Goal: Task Accomplishment & Management: Manage account settings

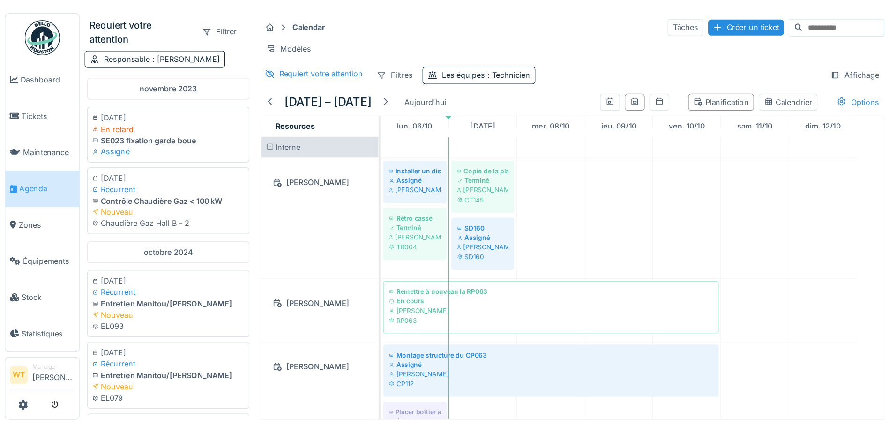
scroll to position [516, 0]
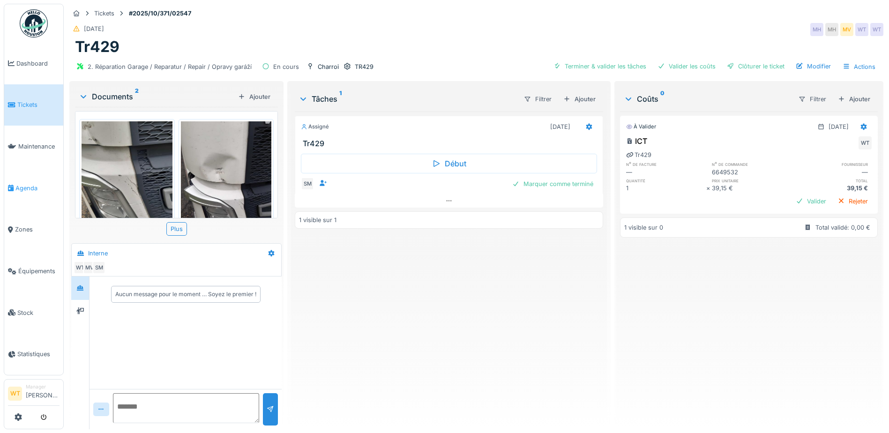
click at [31, 189] on link "Agenda" at bounding box center [33, 188] width 59 height 42
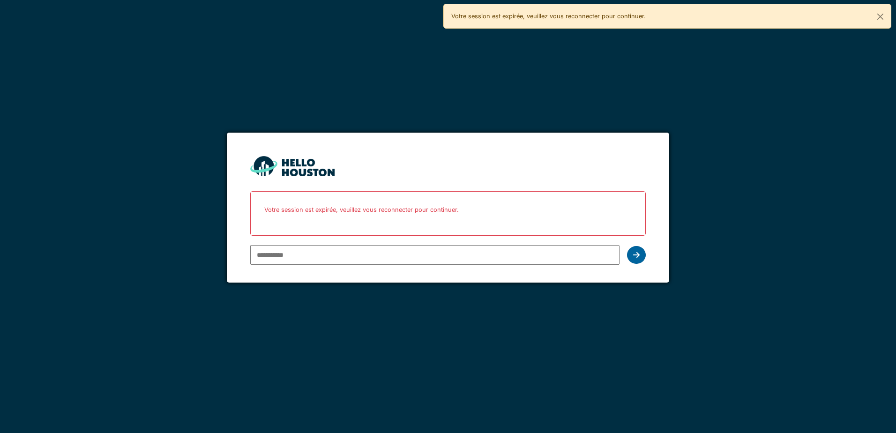
type input "**********"
click at [634, 255] on icon at bounding box center [636, 254] width 7 height 7
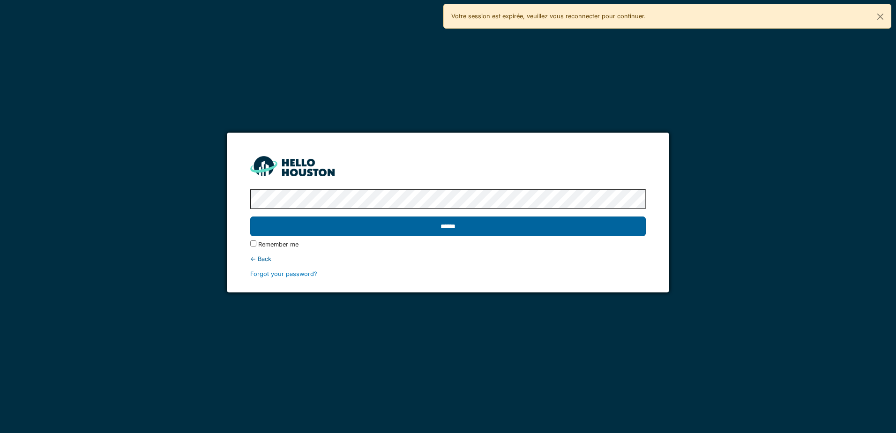
click at [449, 222] on input "******" at bounding box center [447, 227] width 395 height 20
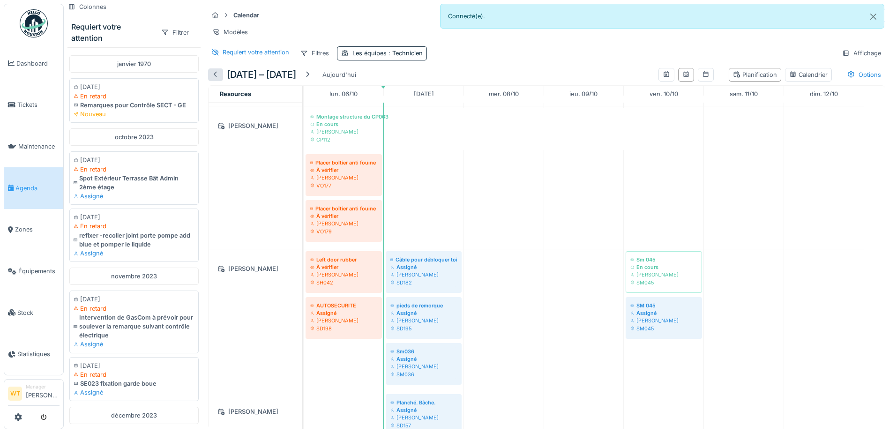
click at [217, 76] on div at bounding box center [215, 74] width 7 height 9
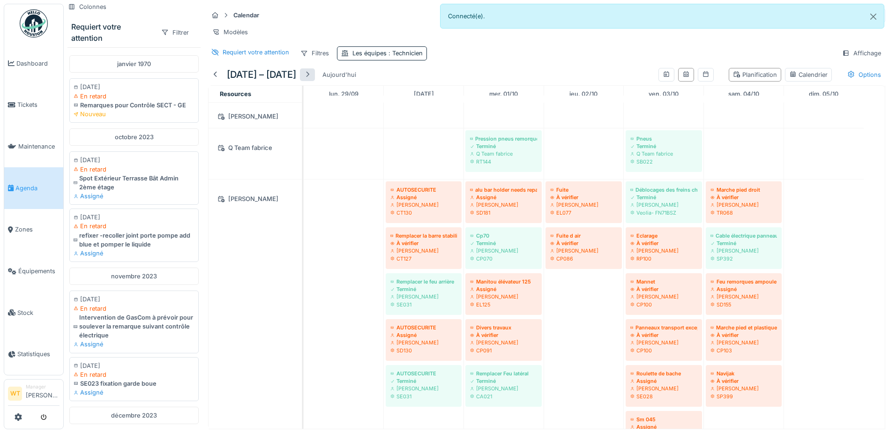
click at [311, 75] on div at bounding box center [307, 74] width 7 height 9
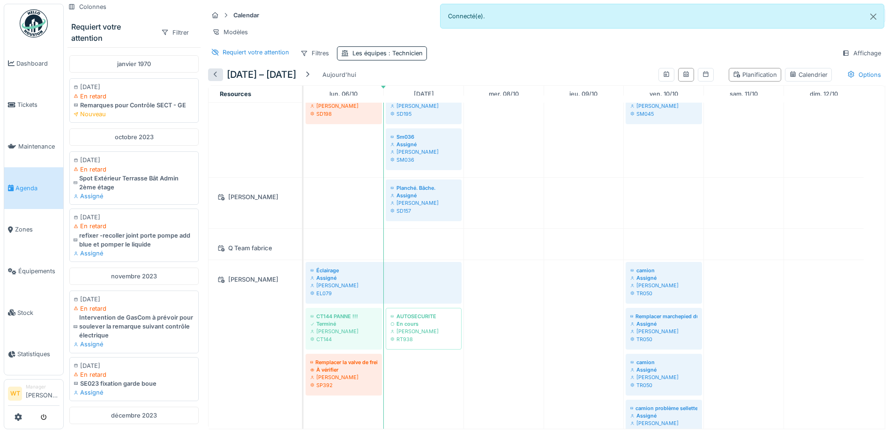
click at [219, 78] on div at bounding box center [215, 74] width 7 height 9
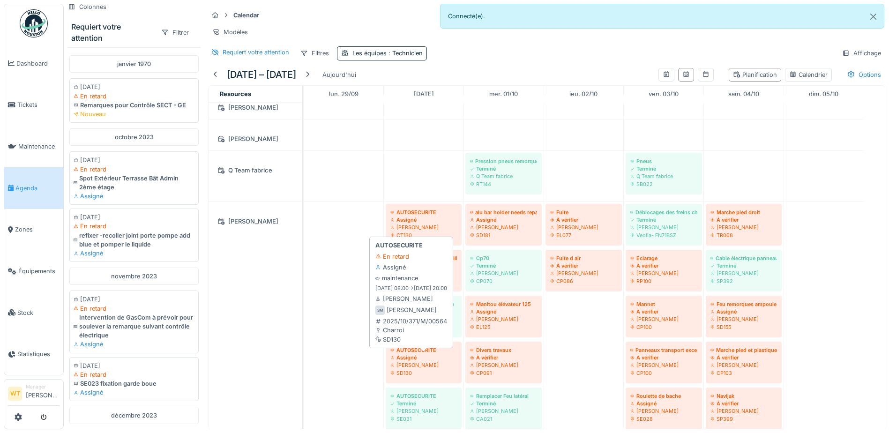
click at [439, 368] on div "Sergej Mandzjuk" at bounding box center [423, 364] width 67 height 7
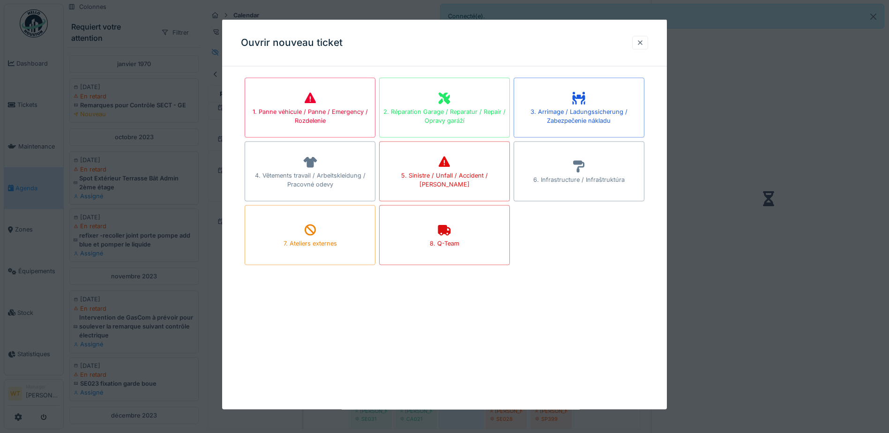
click at [644, 40] on div at bounding box center [639, 42] width 7 height 9
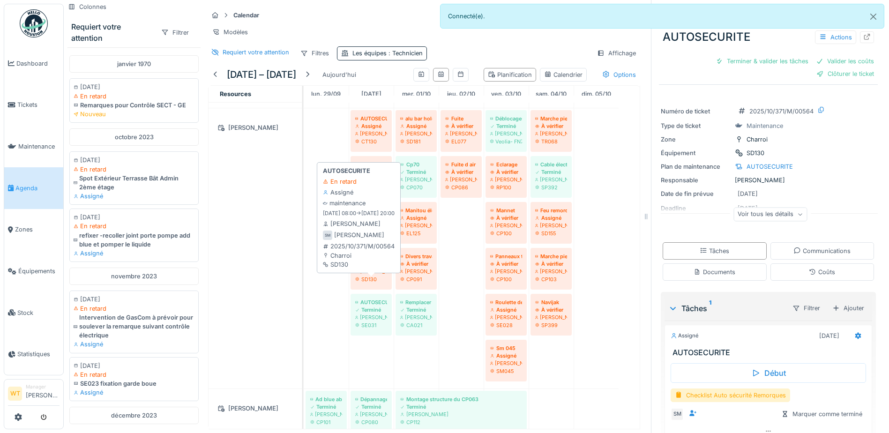
click at [363, 275] on div "[PERSON_NAME]" at bounding box center [371, 271] width 32 height 7
click at [366, 268] on div "Assigné" at bounding box center [371, 263] width 32 height 7
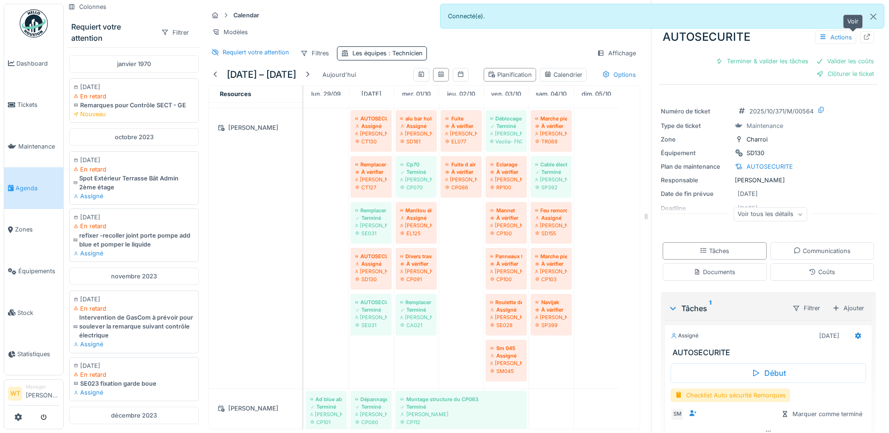
click at [863, 35] on icon at bounding box center [866, 37] width 7 height 6
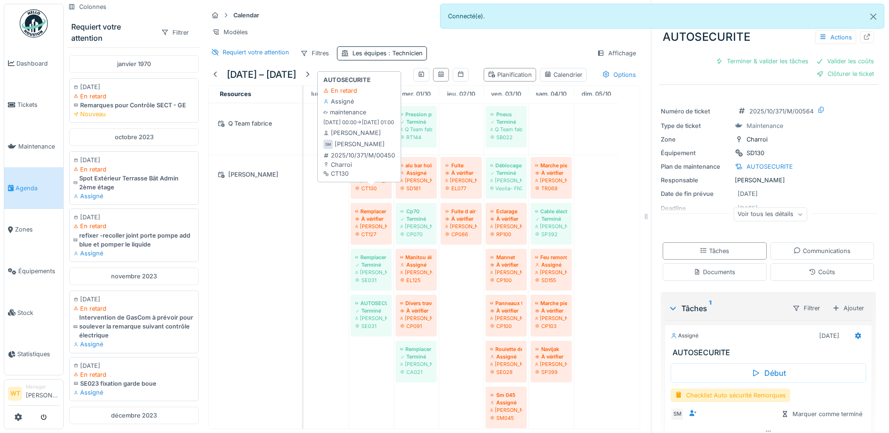
click at [375, 192] on div "CT130" at bounding box center [371, 188] width 32 height 7
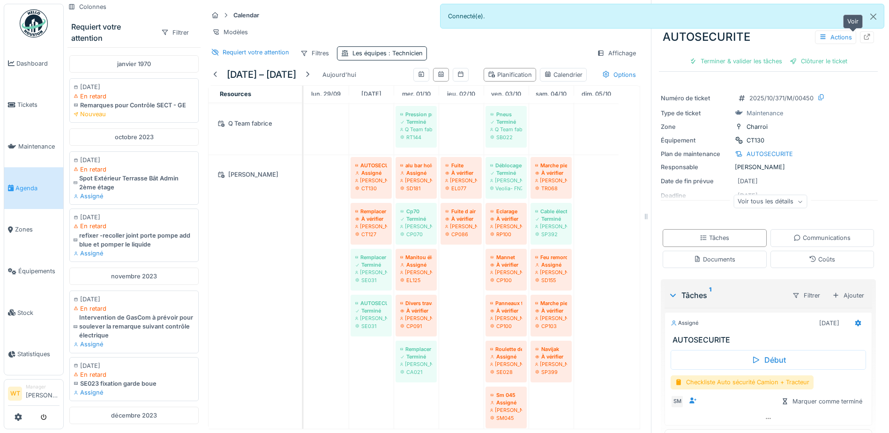
click at [860, 38] on div at bounding box center [867, 37] width 14 height 12
click at [311, 76] on div at bounding box center [307, 74] width 7 height 9
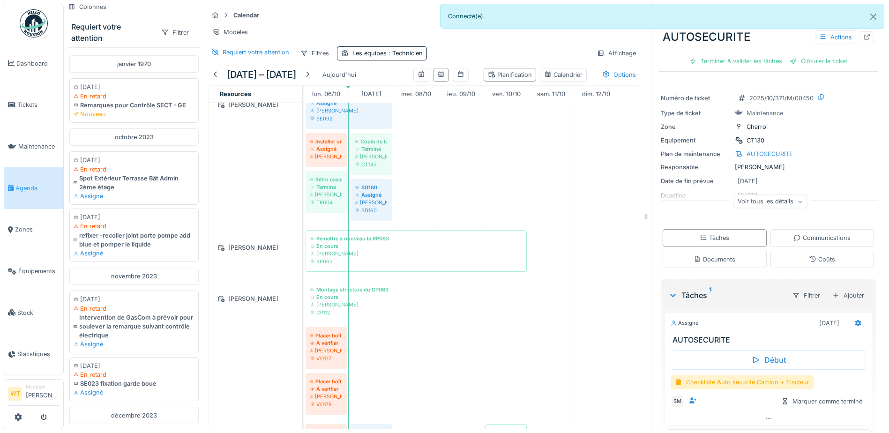
scroll to position [94, 0]
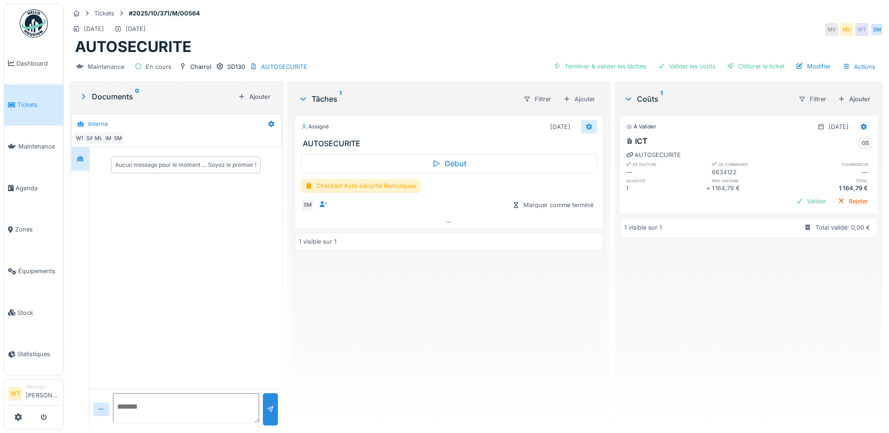
click at [586, 126] on icon at bounding box center [589, 126] width 6 height 7
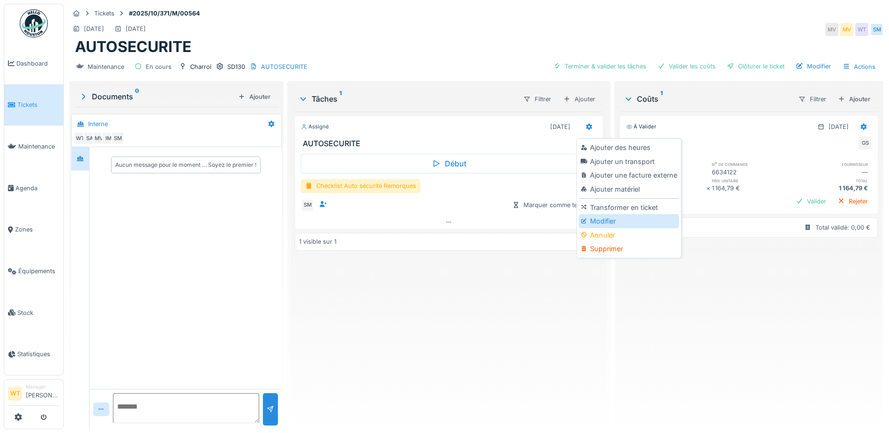
click at [616, 220] on div "Modifier" at bounding box center [629, 221] width 100 height 14
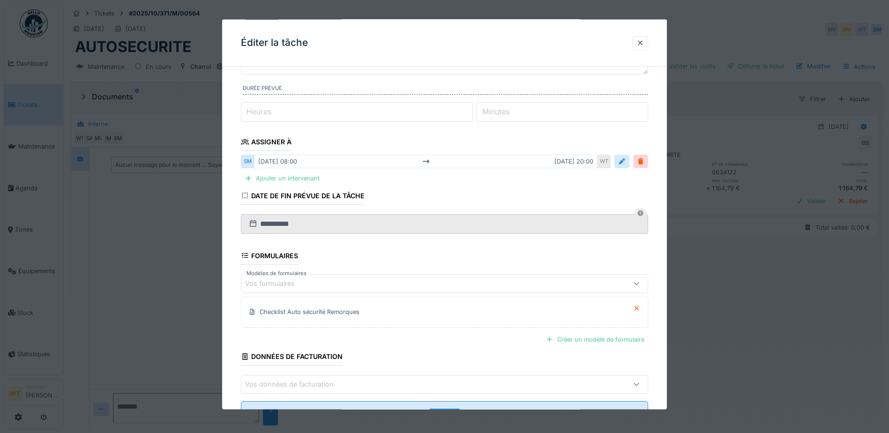
scroll to position [94, 0]
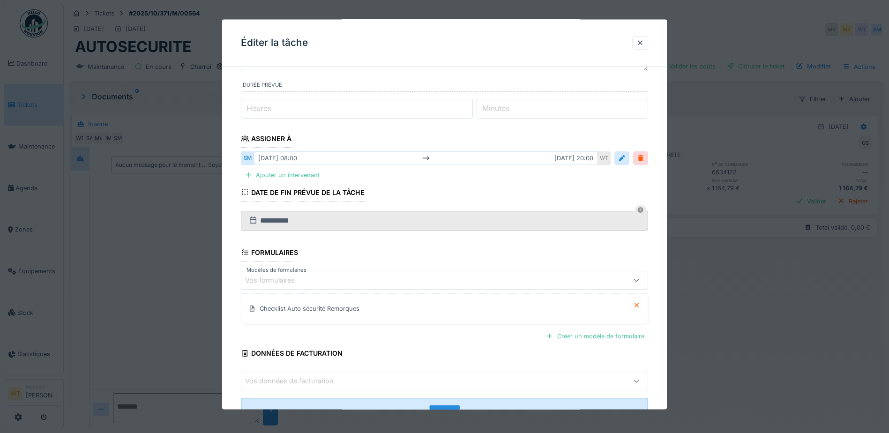
click at [563, 151] on div "mar. 30/09 08:00 mar. 30/09 20:00" at bounding box center [426, 158] width 344 height 14
click at [565, 156] on div "mar. 30/09 08:00 mar. 30/09 20:00" at bounding box center [426, 158] width 344 height 14
click at [621, 161] on div at bounding box center [621, 158] width 7 height 9
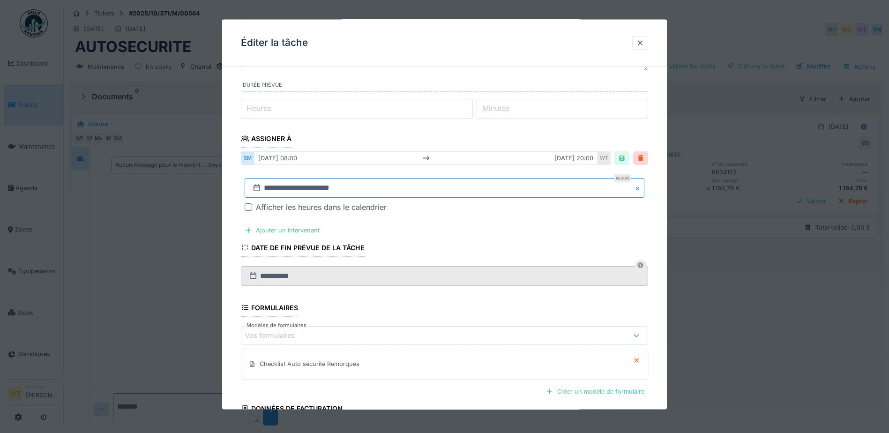
click at [364, 191] on input "**********" at bounding box center [445, 188] width 400 height 20
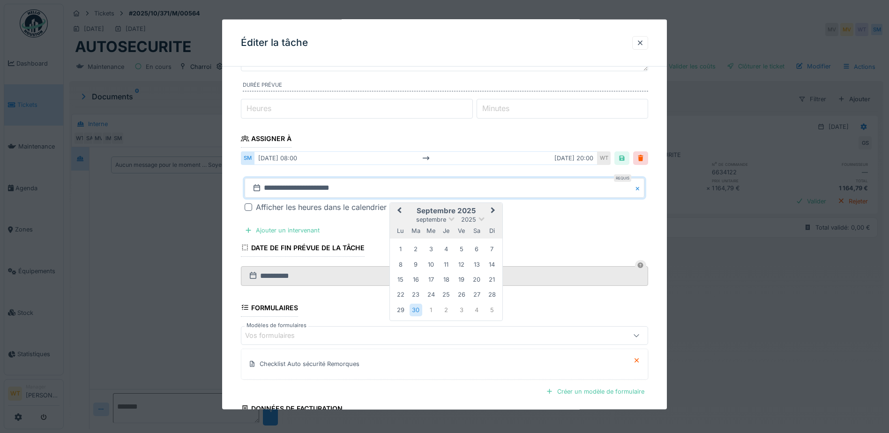
click at [493, 209] on span "Next Month" at bounding box center [493, 210] width 0 height 11
click at [417, 266] on div "7" at bounding box center [416, 265] width 13 height 14
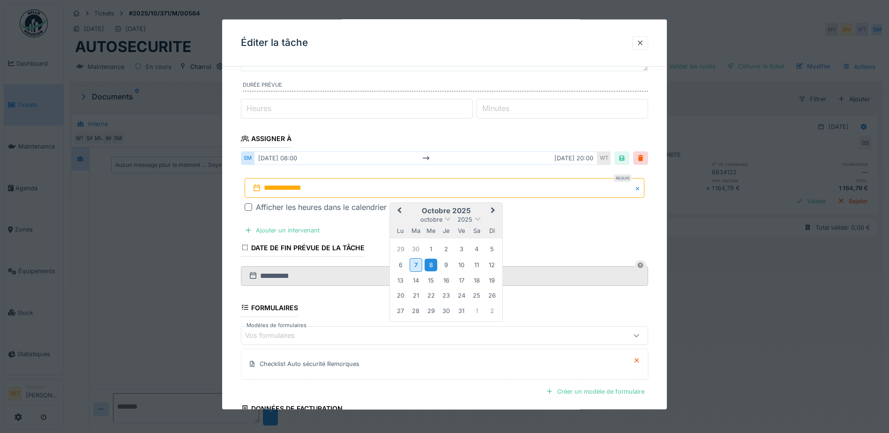
click at [430, 266] on div "8" at bounding box center [431, 264] width 13 height 13
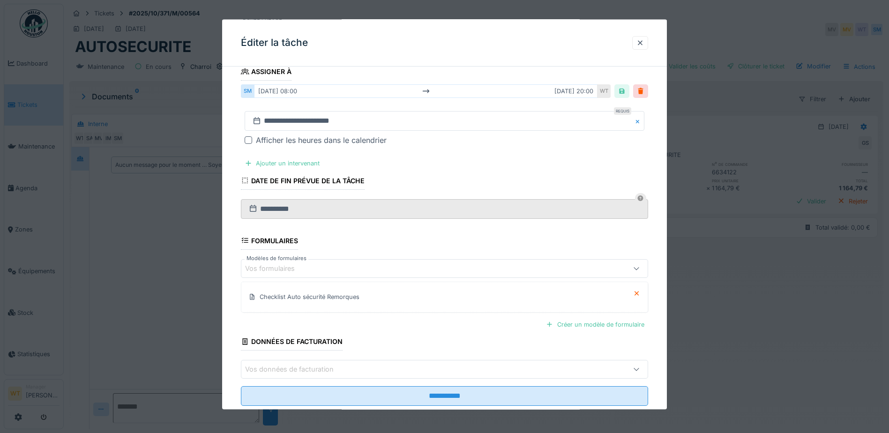
scroll to position [183, 0]
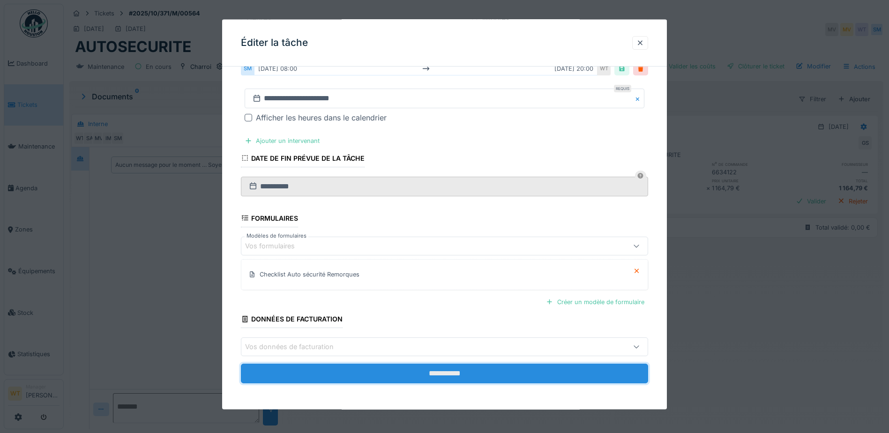
click at [398, 376] on input "**********" at bounding box center [444, 374] width 407 height 20
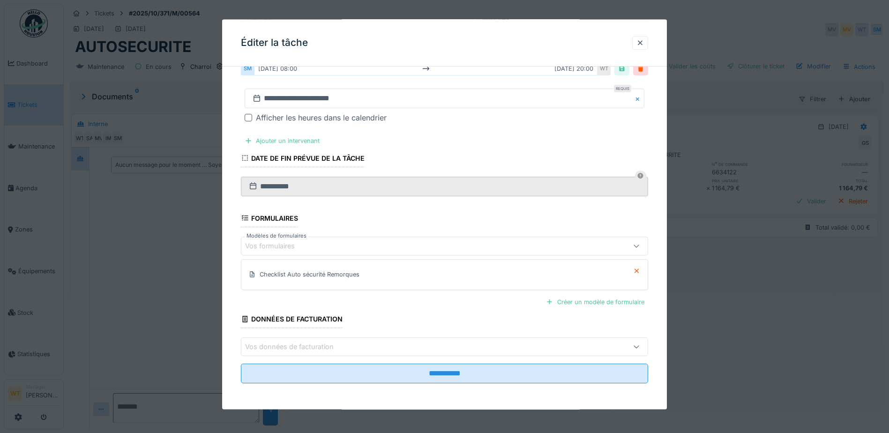
click at [406, 275] on fieldset "**********" at bounding box center [444, 141] width 407 height 500
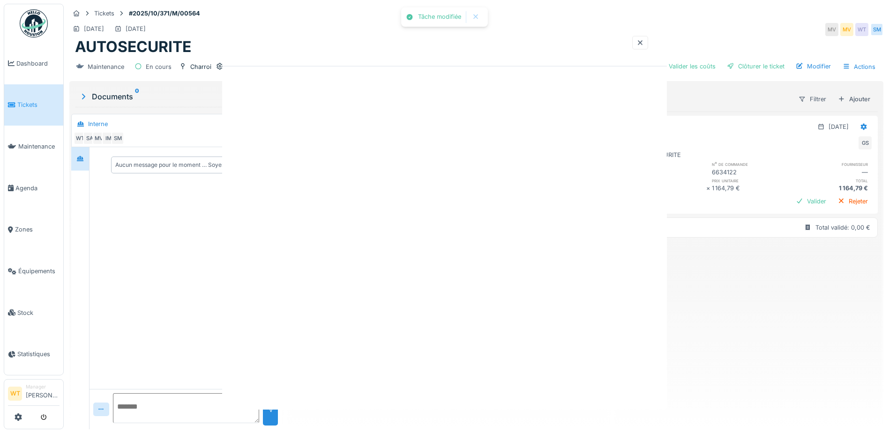
scroll to position [0, 0]
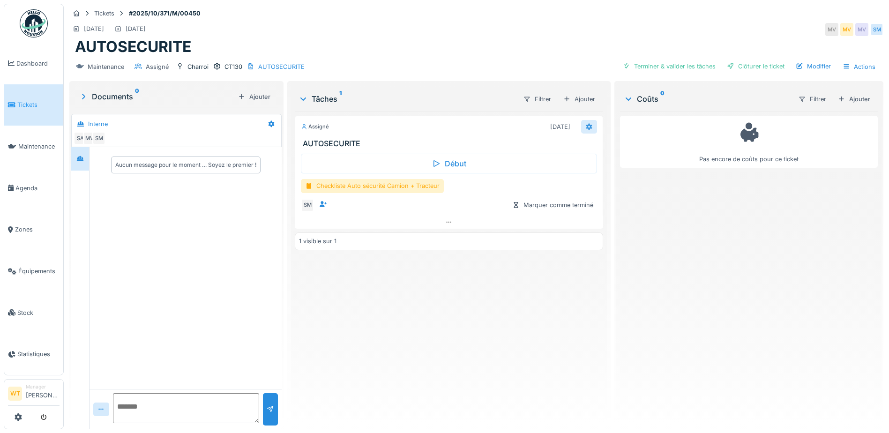
click at [585, 126] on icon at bounding box center [588, 127] width 7 height 6
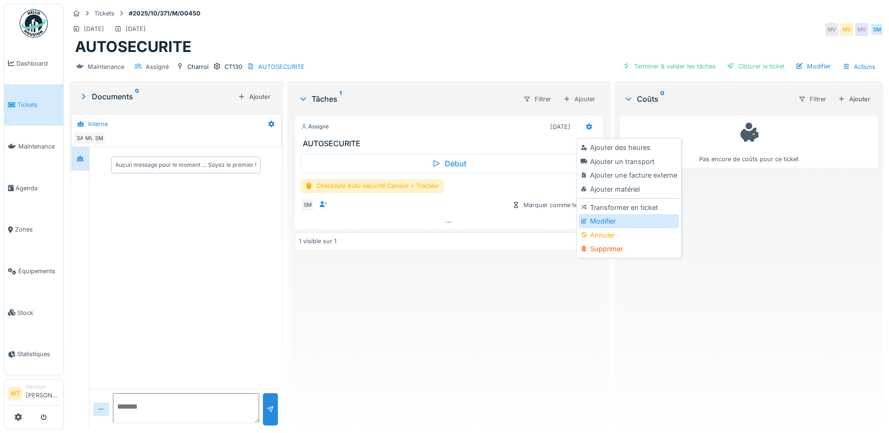
click at [597, 224] on div "Modifier" at bounding box center [629, 221] width 100 height 14
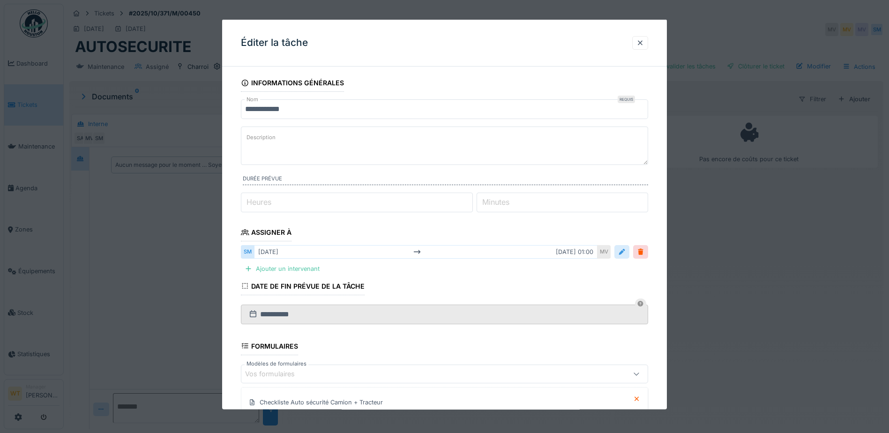
click at [622, 252] on div at bounding box center [621, 251] width 7 height 9
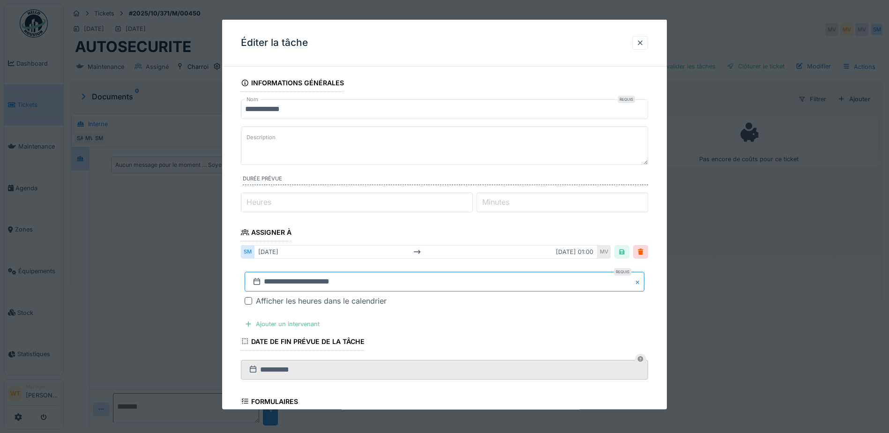
click at [434, 280] on input "**********" at bounding box center [445, 282] width 400 height 20
click at [493, 154] on span "Next Month" at bounding box center [493, 156] width 0 height 11
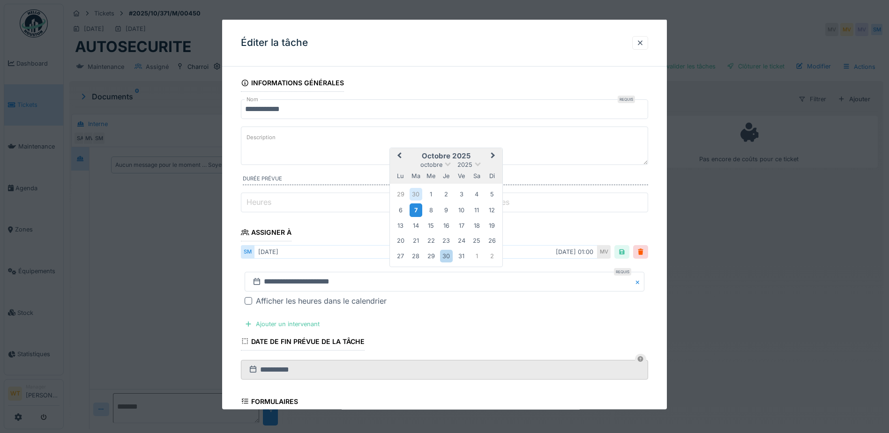
click at [417, 210] on div "7" at bounding box center [416, 210] width 13 height 14
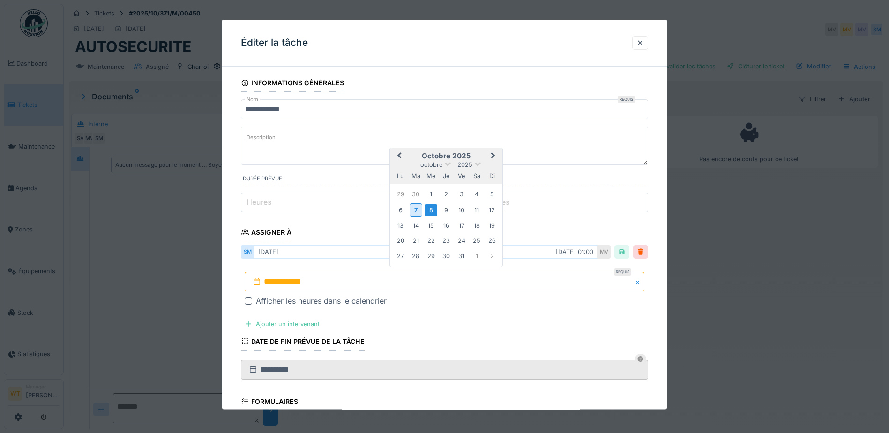
click at [430, 210] on div "8" at bounding box center [431, 209] width 13 height 13
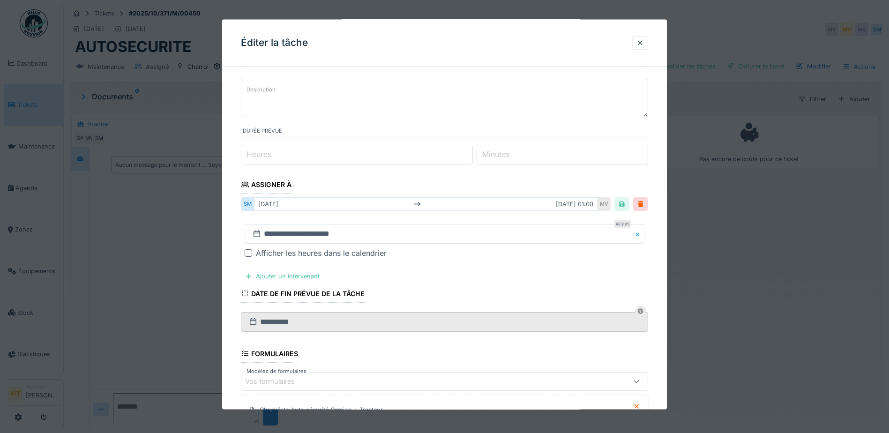
scroll to position [183, 0]
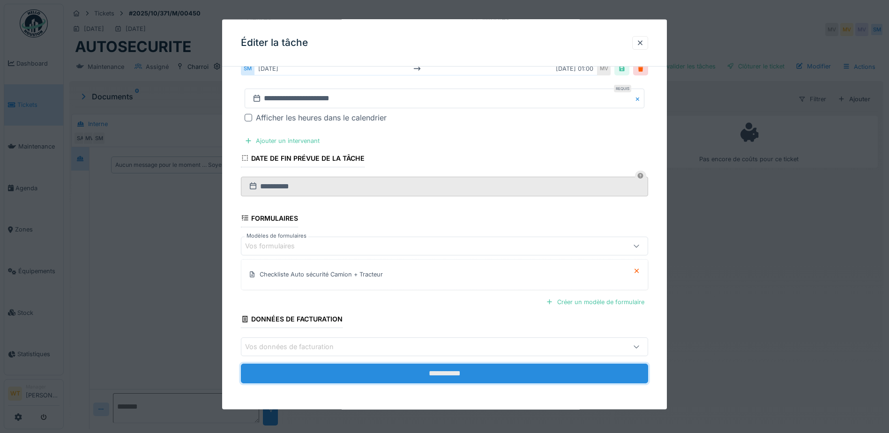
click at [347, 378] on input "**********" at bounding box center [444, 374] width 407 height 20
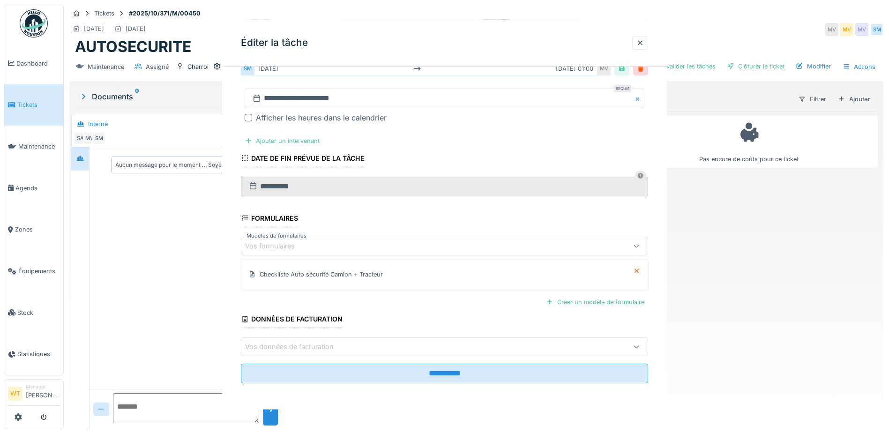
scroll to position [0, 0]
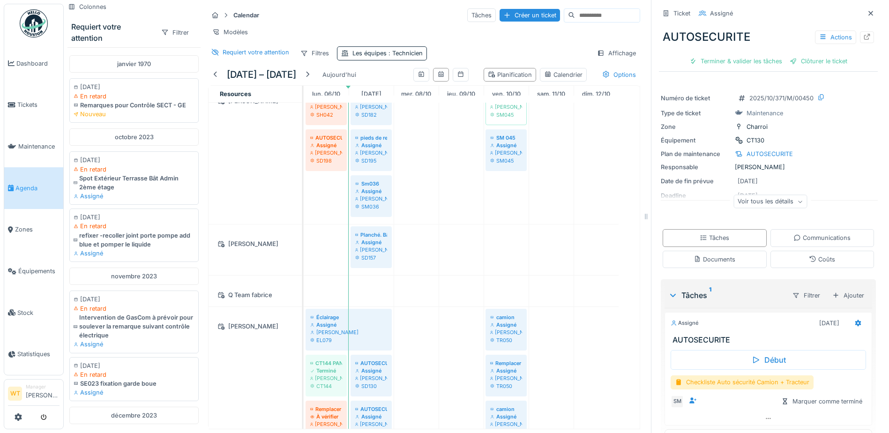
scroll to position [408, 0]
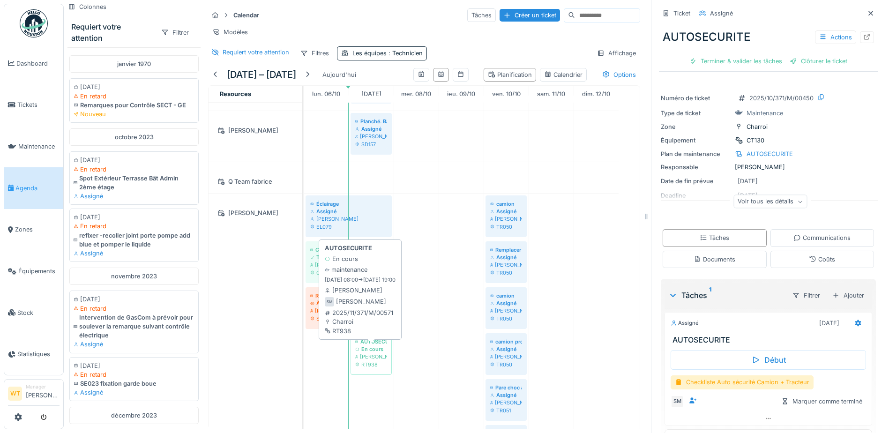
click at [377, 357] on div "Sergej Mandzjuk" at bounding box center [371, 356] width 32 height 7
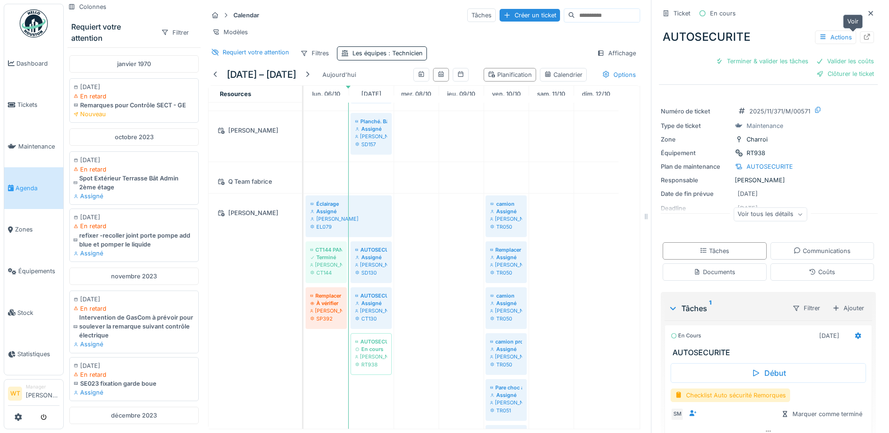
click at [863, 34] on icon at bounding box center [866, 37] width 7 height 6
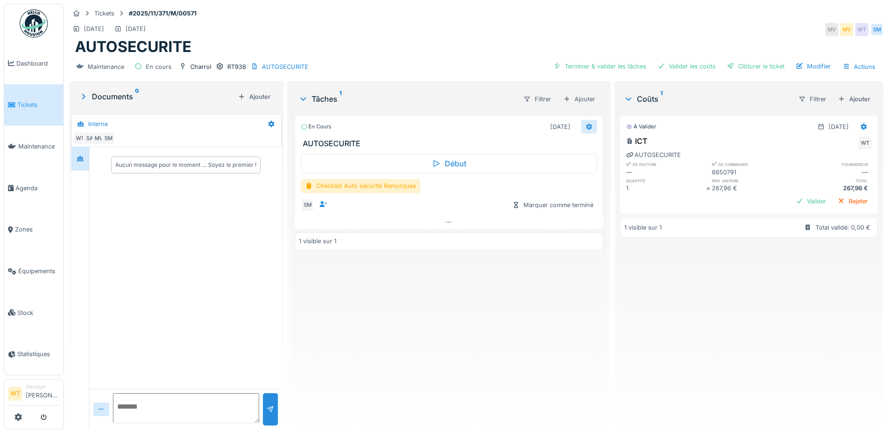
click at [586, 126] on icon at bounding box center [589, 126] width 6 height 7
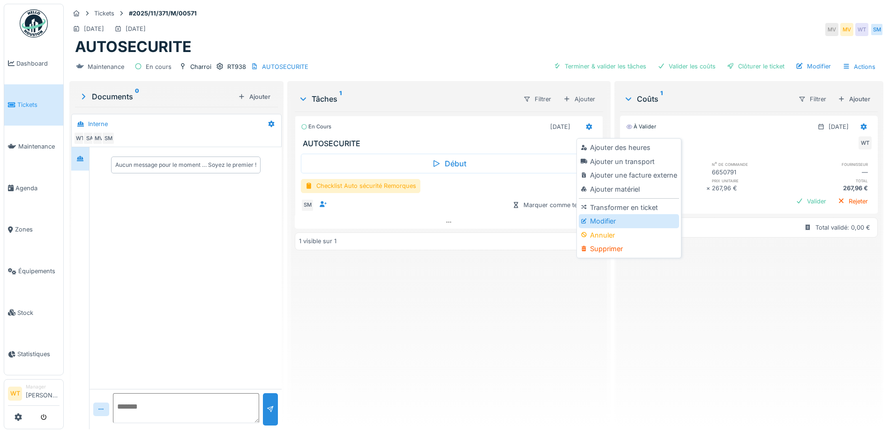
click at [593, 217] on div "Modifier" at bounding box center [629, 221] width 100 height 14
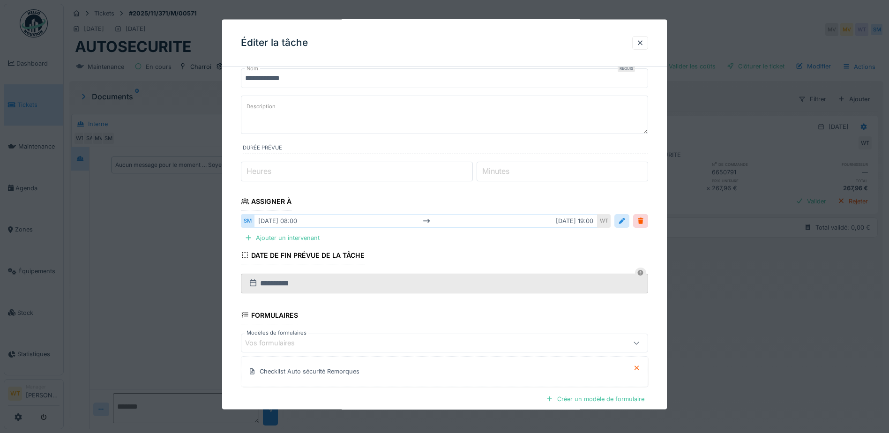
scroll to position [94, 0]
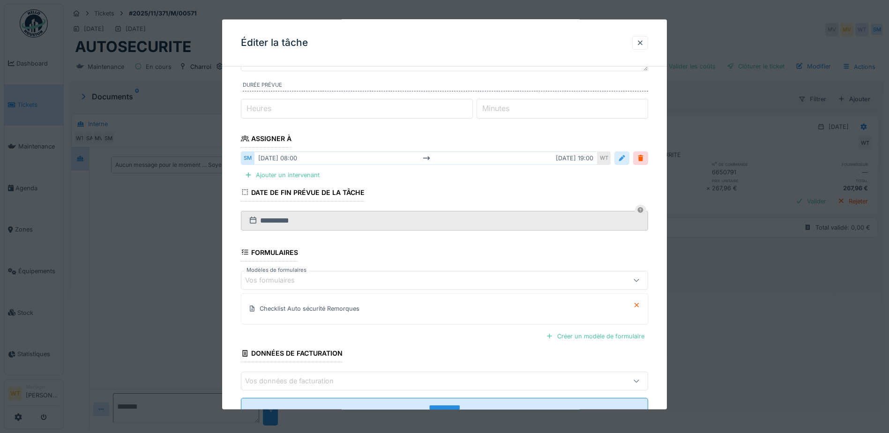
click at [626, 162] on div at bounding box center [621, 158] width 7 height 9
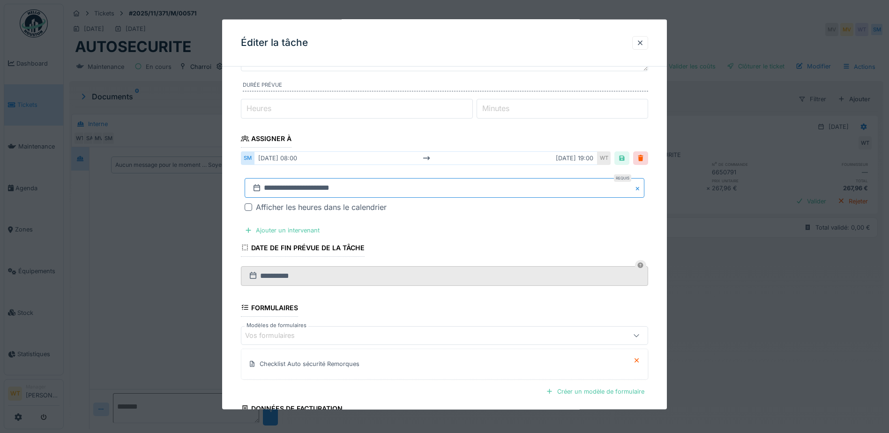
click at [373, 187] on input "**********" at bounding box center [445, 188] width 400 height 20
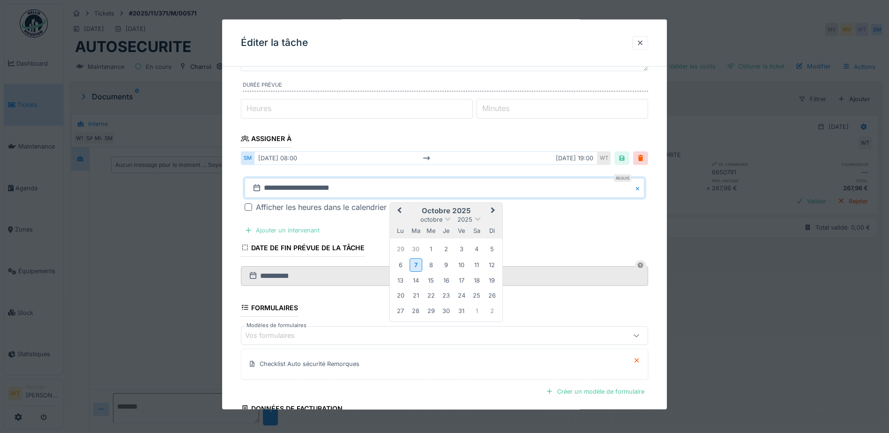
click at [277, 231] on div "Ajouter un intervenant" at bounding box center [282, 230] width 82 height 13
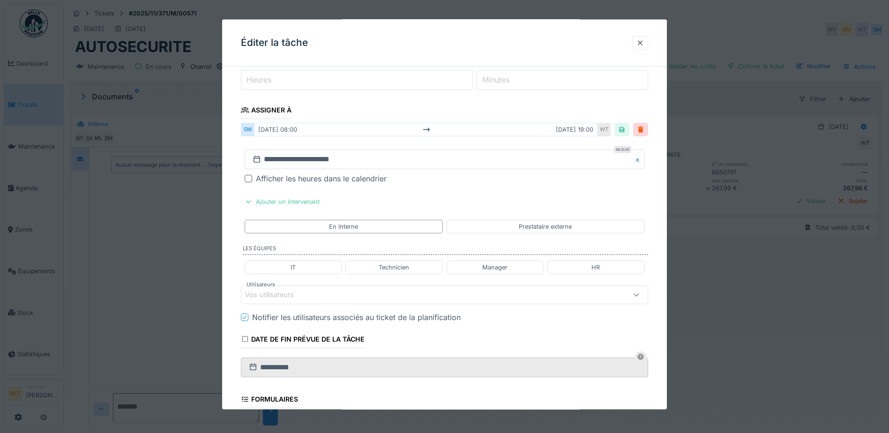
scroll to position [234, 0]
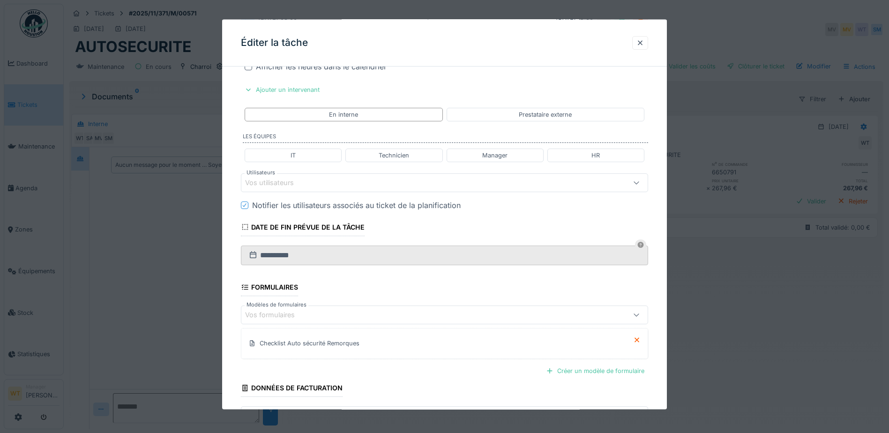
click at [345, 185] on div "Vos utilisateurs" at bounding box center [420, 182] width 351 height 10
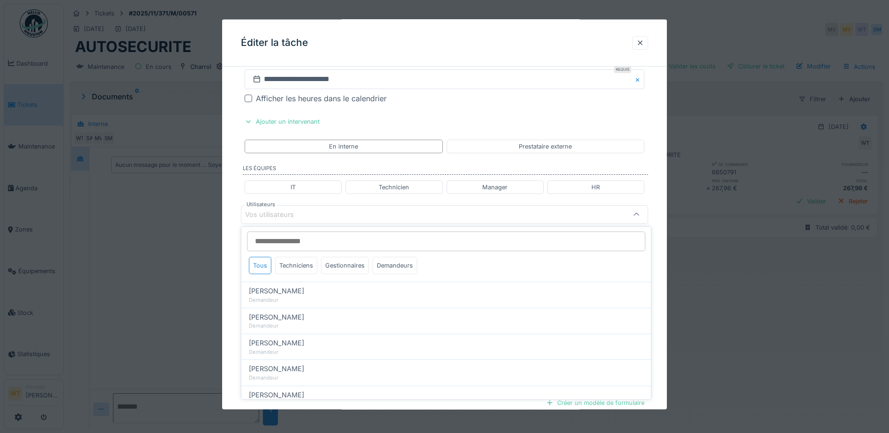
scroll to position [0, 0]
click at [303, 271] on div "Techniciens" at bounding box center [296, 266] width 42 height 17
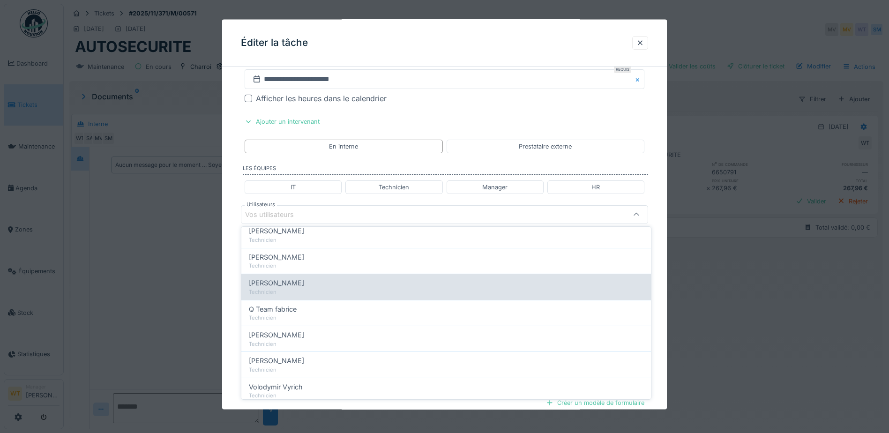
scroll to position [160, 0]
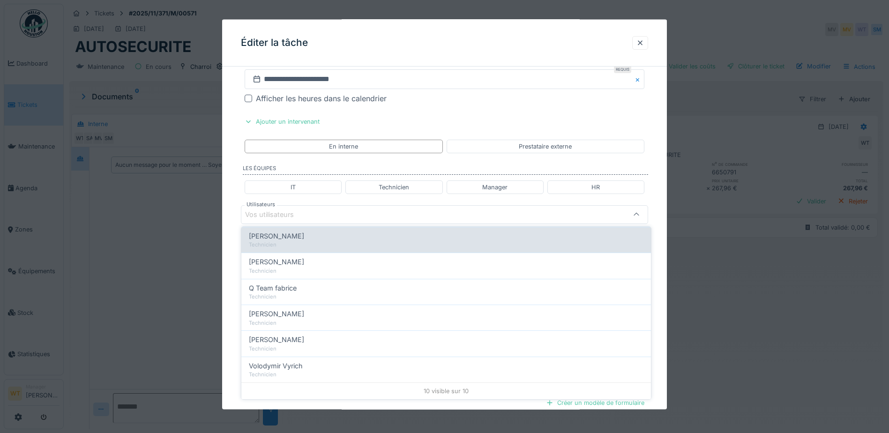
click at [292, 239] on span "Patrick Fridmansky" at bounding box center [276, 236] width 55 height 10
type input "*****"
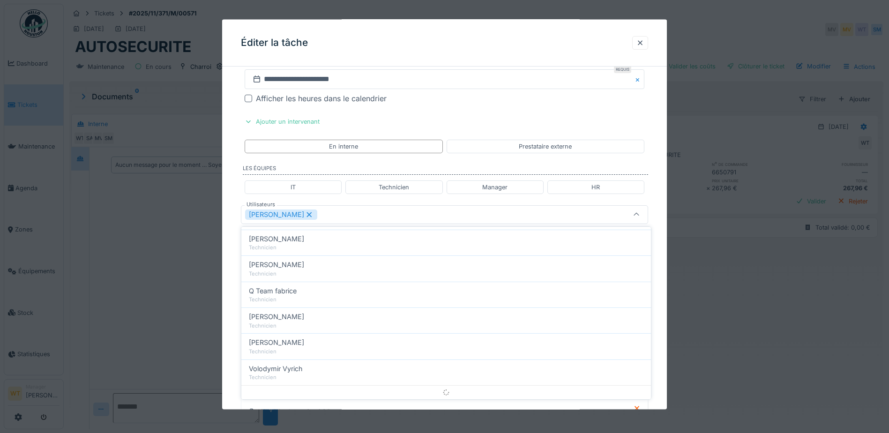
scroll to position [0, 0]
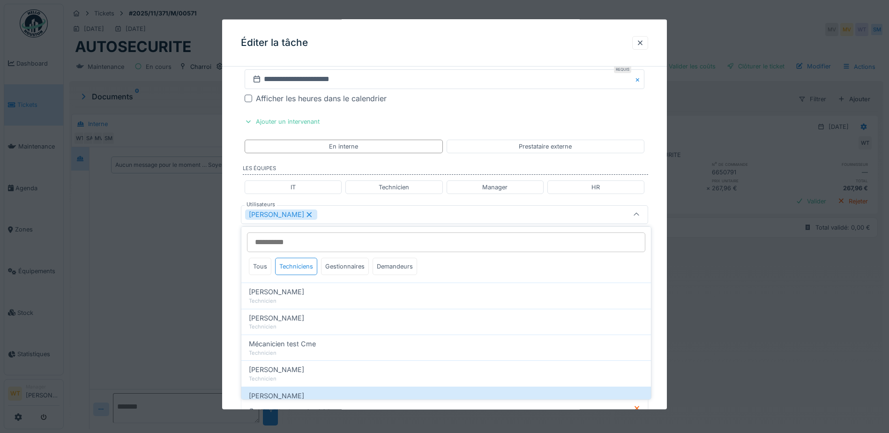
click at [353, 215] on div "Patrick Fridmansky" at bounding box center [420, 214] width 351 height 10
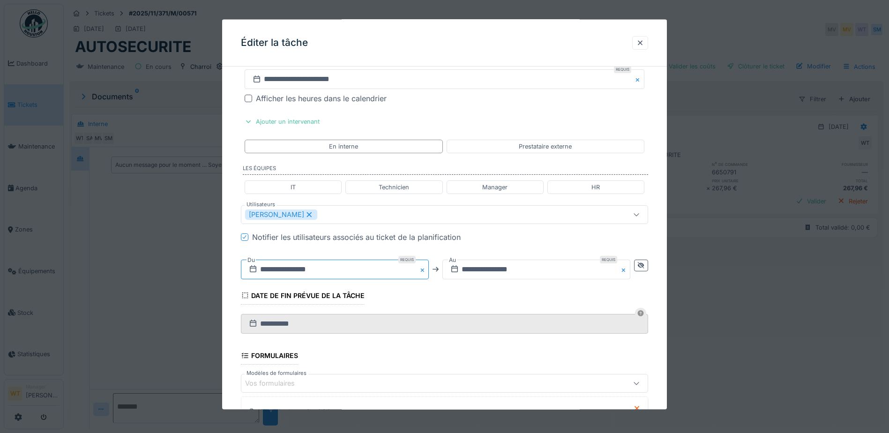
click at [330, 269] on input "**********" at bounding box center [335, 269] width 188 height 20
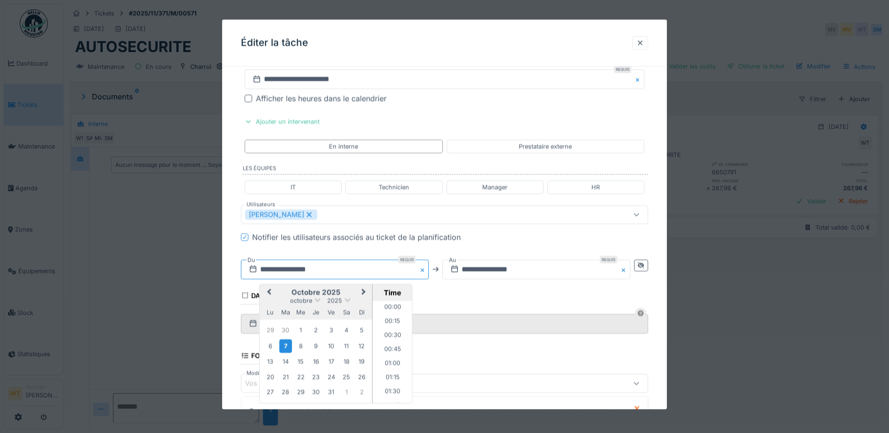
scroll to position [406, 0]
click at [447, 300] on fieldset "**********" at bounding box center [444, 200] width 407 height 657
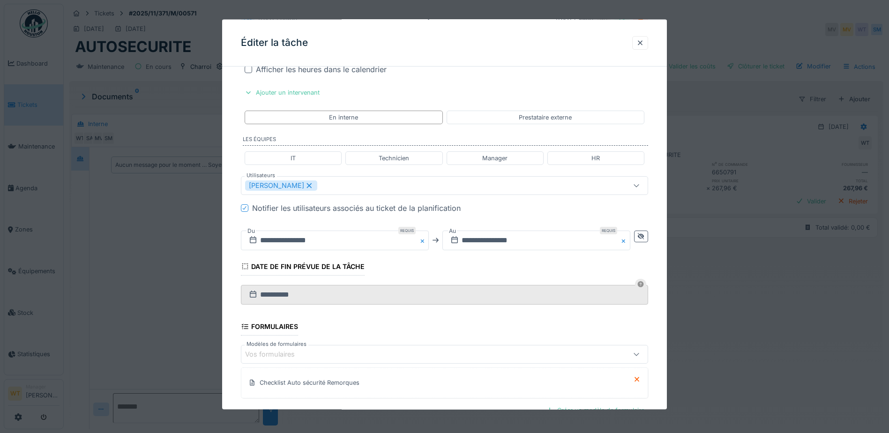
scroll to position [340, 0]
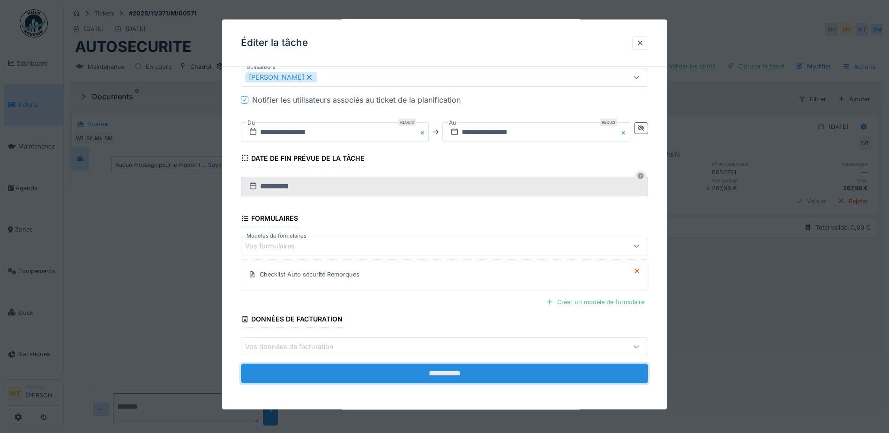
click at [388, 374] on input "**********" at bounding box center [444, 374] width 407 height 20
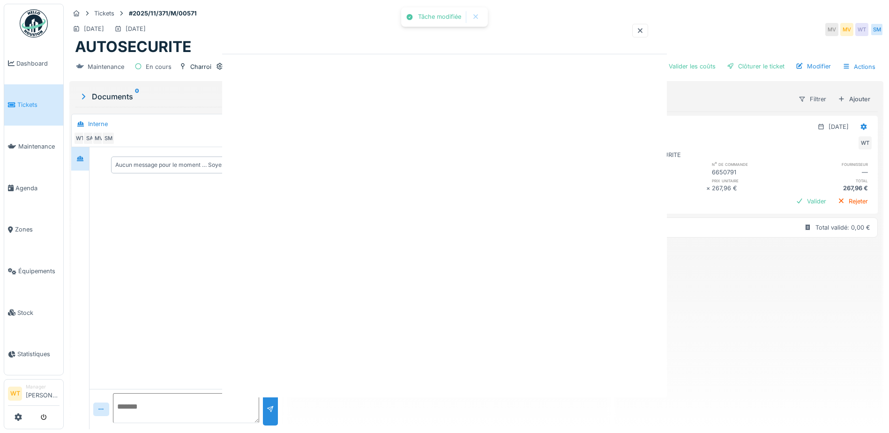
scroll to position [0, 0]
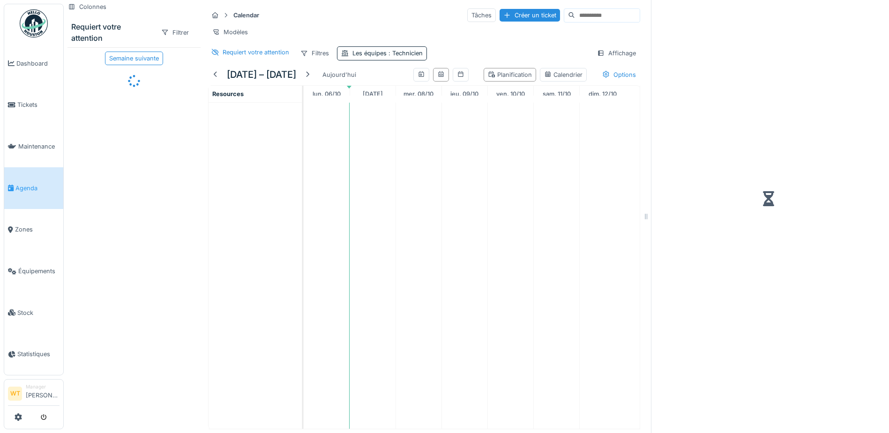
scroll to position [7, 0]
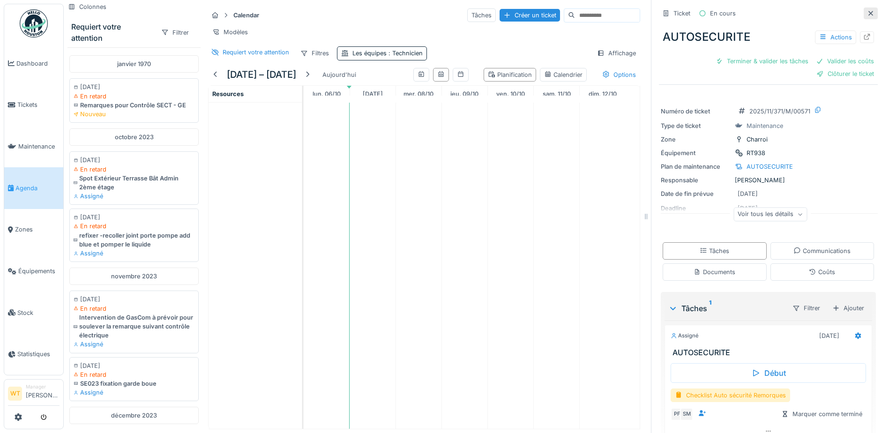
click at [867, 10] on icon at bounding box center [870, 13] width 7 height 6
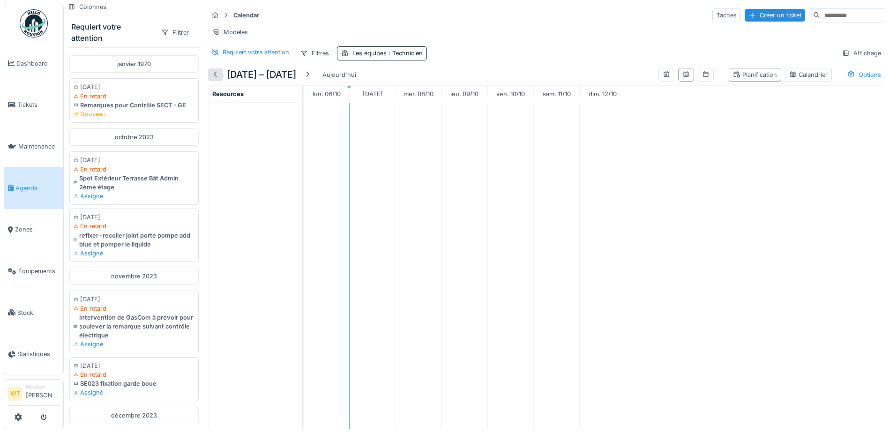
click at [217, 71] on div at bounding box center [215, 74] width 7 height 9
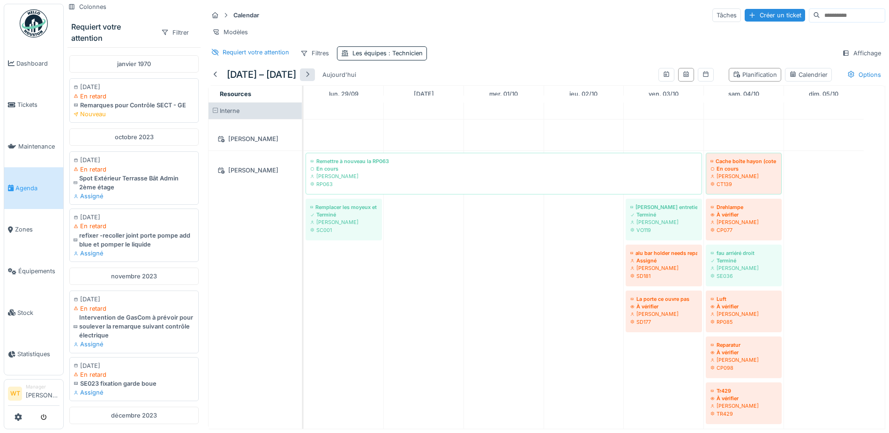
click at [315, 71] on div at bounding box center [307, 74] width 15 height 13
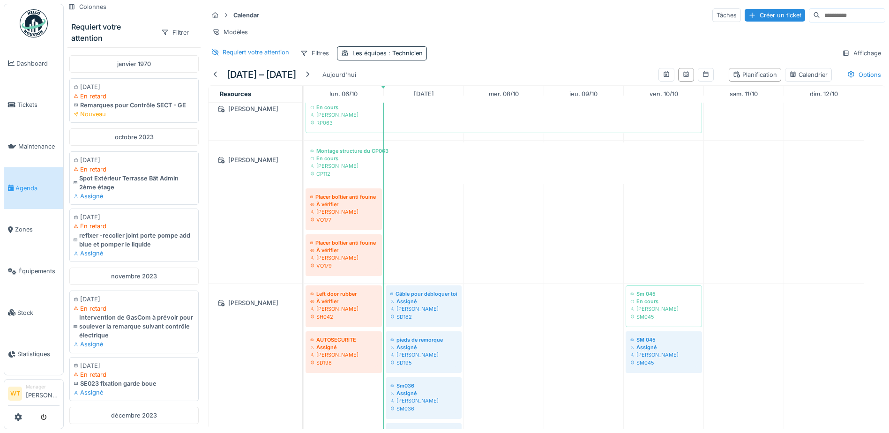
scroll to position [187, 0]
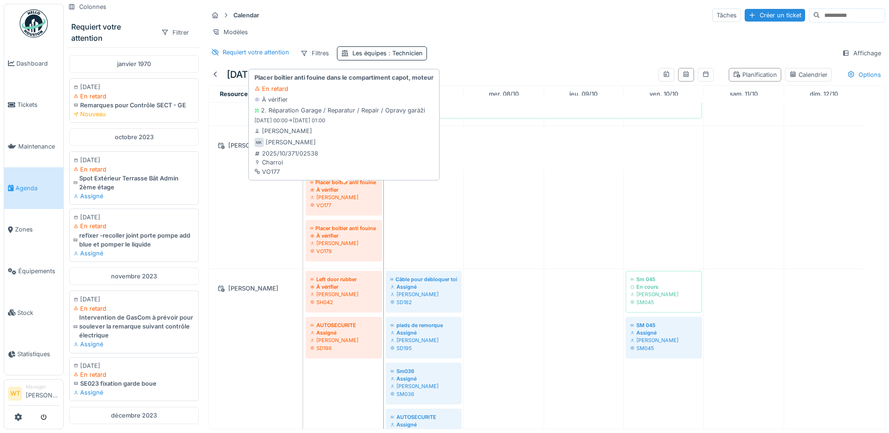
click at [344, 206] on div "VO177" at bounding box center [343, 205] width 67 height 7
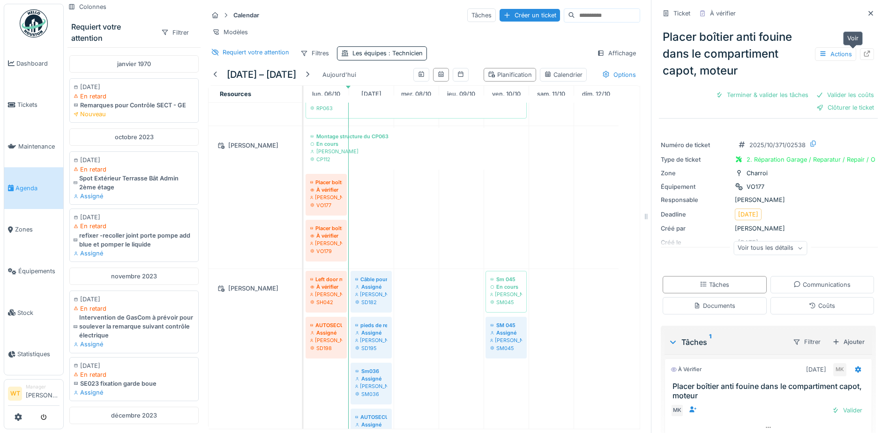
click at [863, 51] on icon at bounding box center [866, 54] width 7 height 6
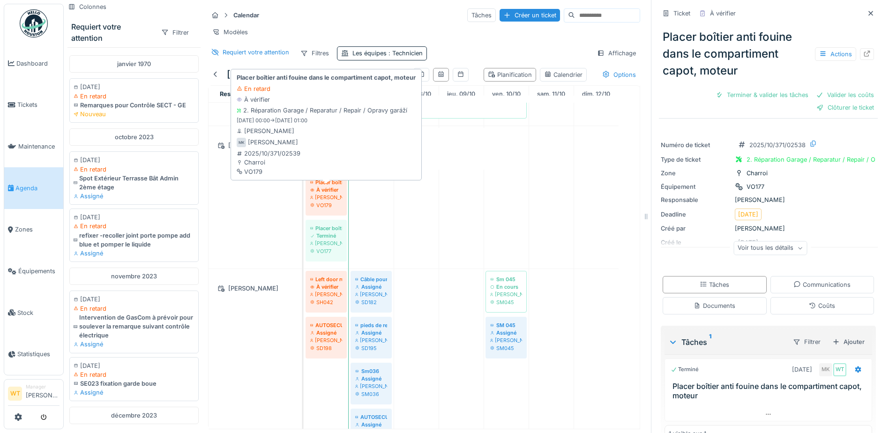
click at [333, 200] on div "[PERSON_NAME]" at bounding box center [326, 197] width 32 height 7
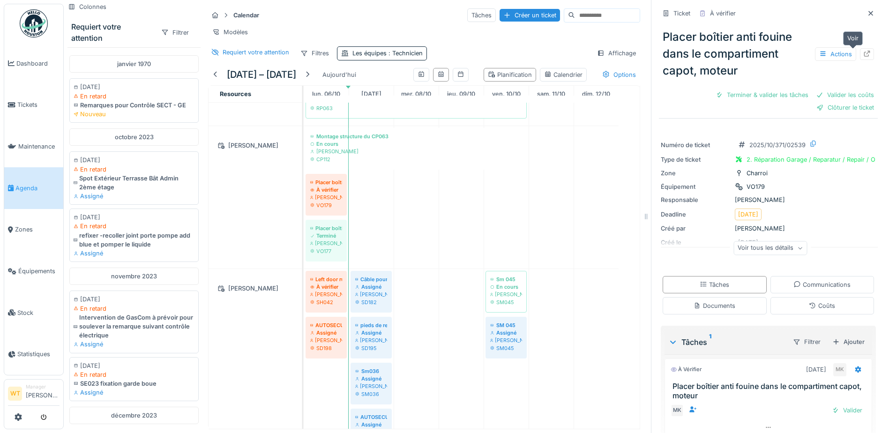
click at [863, 51] on icon at bounding box center [866, 54] width 7 height 6
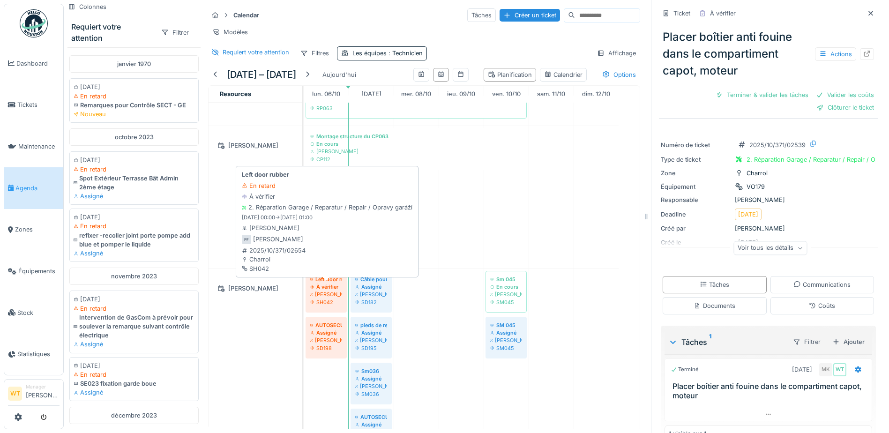
click at [336, 284] on div "À vérifier" at bounding box center [326, 286] width 32 height 7
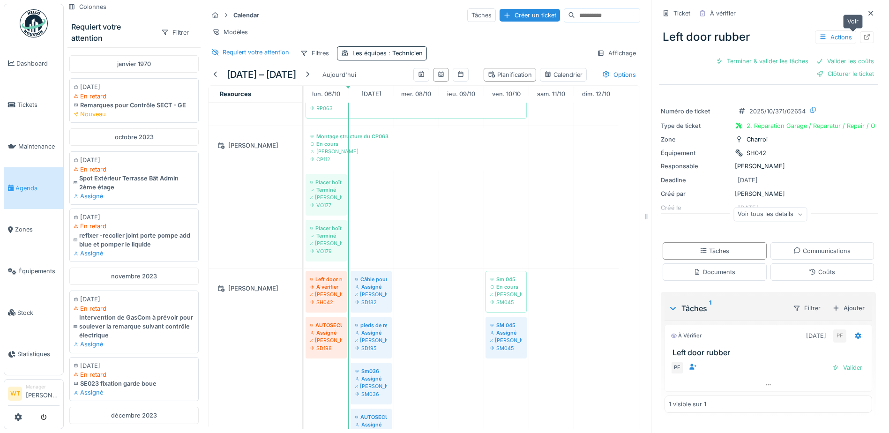
click at [863, 34] on icon at bounding box center [866, 37] width 7 height 6
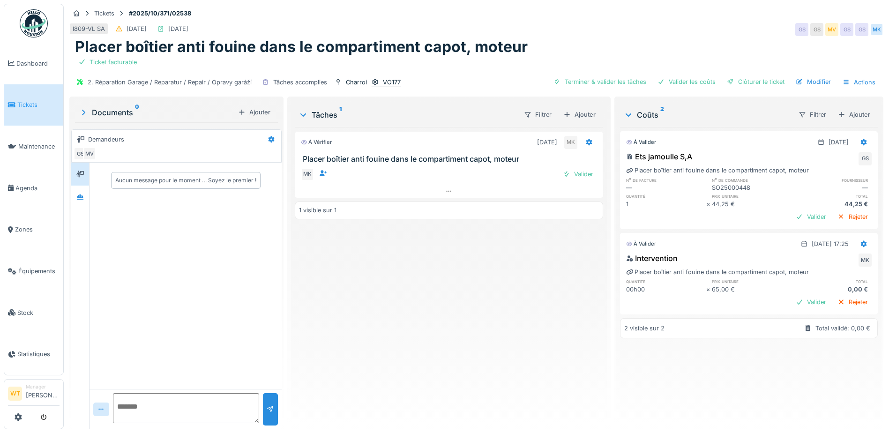
click at [395, 80] on div "VO177" at bounding box center [392, 82] width 18 height 9
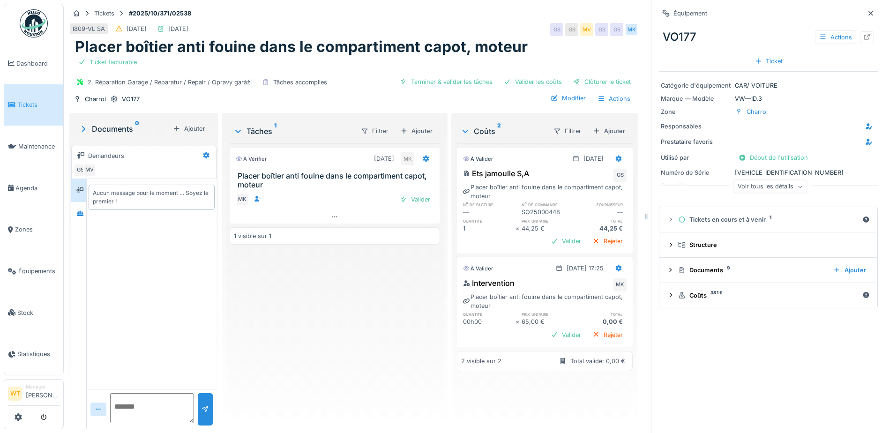
click at [758, 186] on div "Voir tous les détails" at bounding box center [770, 187] width 74 height 14
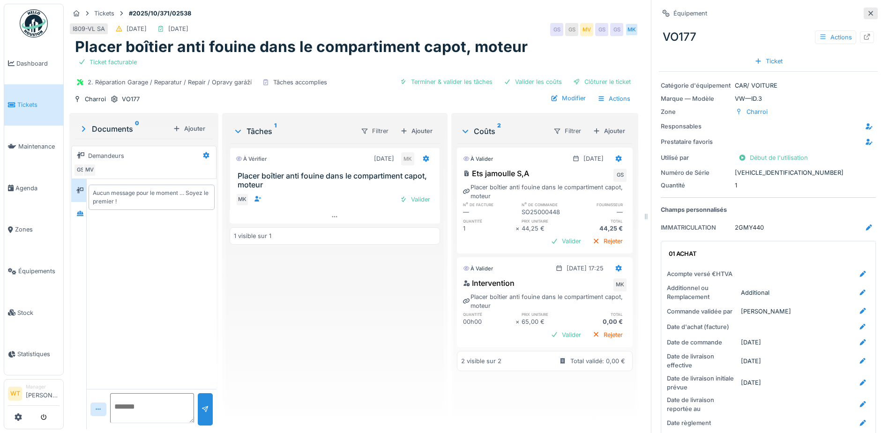
click at [864, 13] on div at bounding box center [871, 13] width 14 height 12
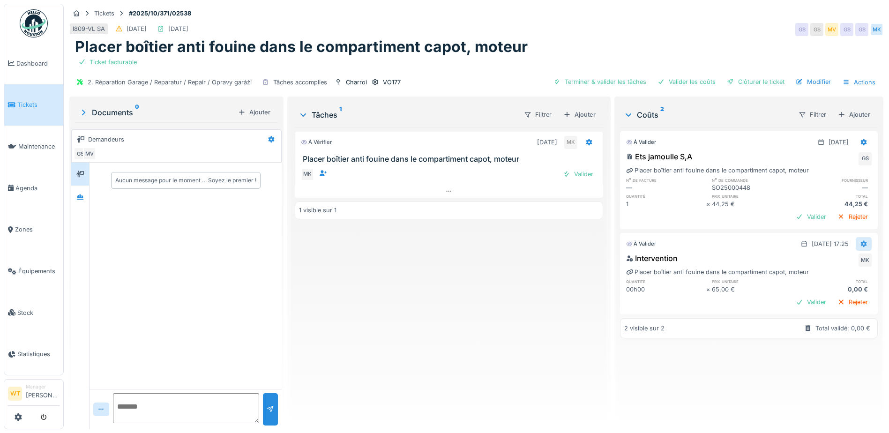
click at [860, 247] on icon at bounding box center [863, 244] width 7 height 6
click at [805, 267] on div at bounding box center [801, 265] width 9 height 8
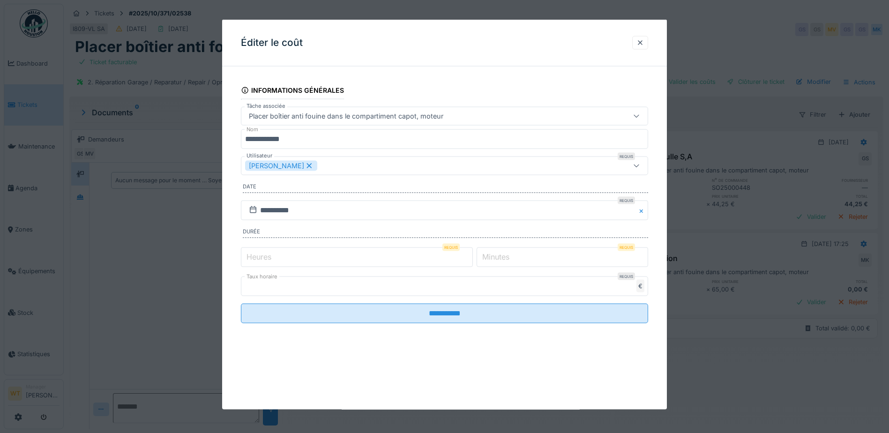
click at [318, 256] on input "*" at bounding box center [357, 257] width 232 height 20
type input "*"
click at [500, 256] on label "Minutes" at bounding box center [495, 256] width 31 height 11
click at [500, 256] on input "*" at bounding box center [563, 257] width 172 height 20
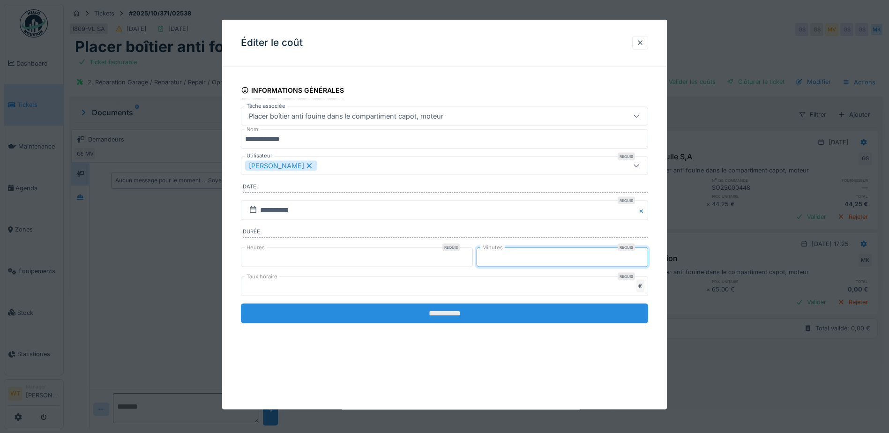
type input "**"
click at [444, 314] on input "**********" at bounding box center [444, 313] width 407 height 20
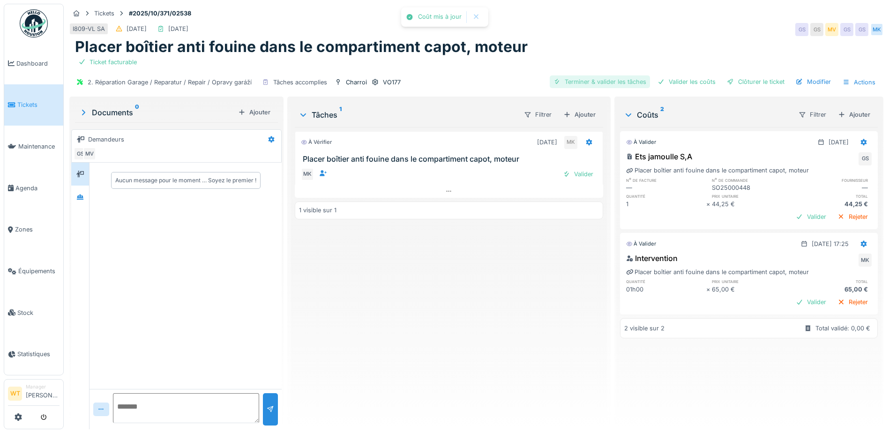
click at [583, 85] on div "Terminer & valider les tâches" at bounding box center [600, 81] width 100 height 13
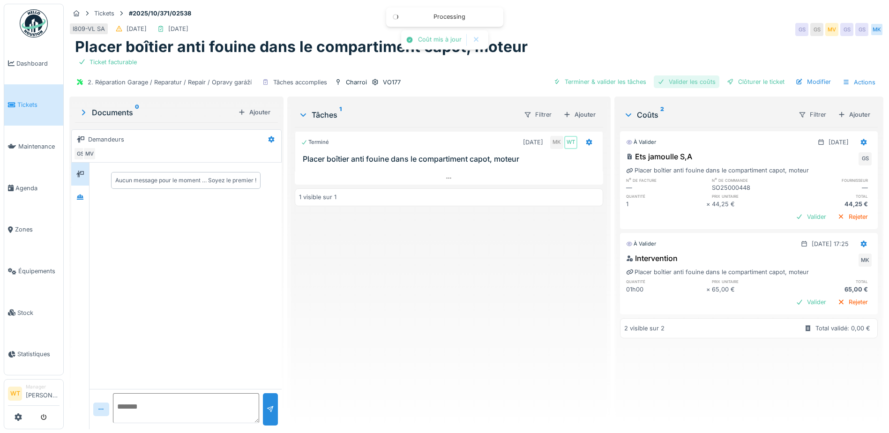
click at [673, 78] on div "Valider les coûts" at bounding box center [687, 81] width 66 height 13
click at [730, 80] on div "Clôturer le ticket" at bounding box center [755, 81] width 65 height 13
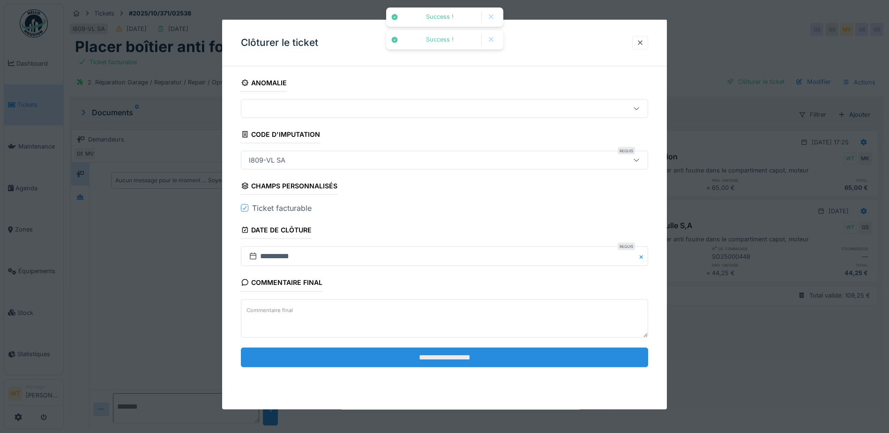
click at [380, 366] on input "**********" at bounding box center [444, 357] width 407 height 20
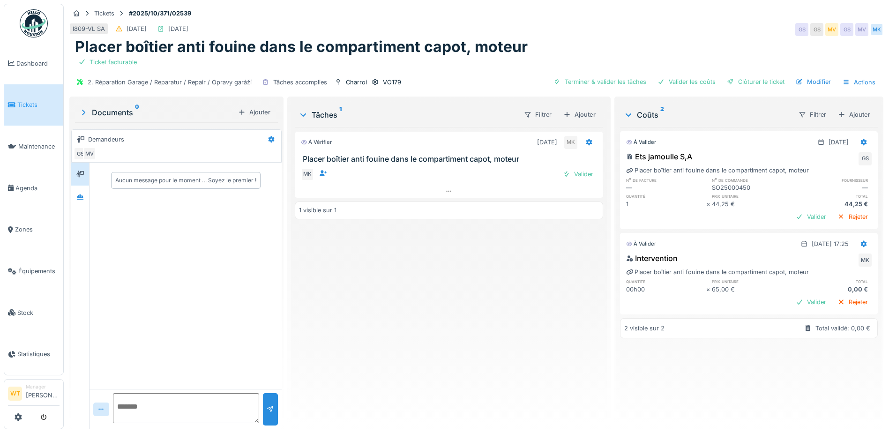
click at [383, 78] on div "VO179" at bounding box center [392, 82] width 18 height 9
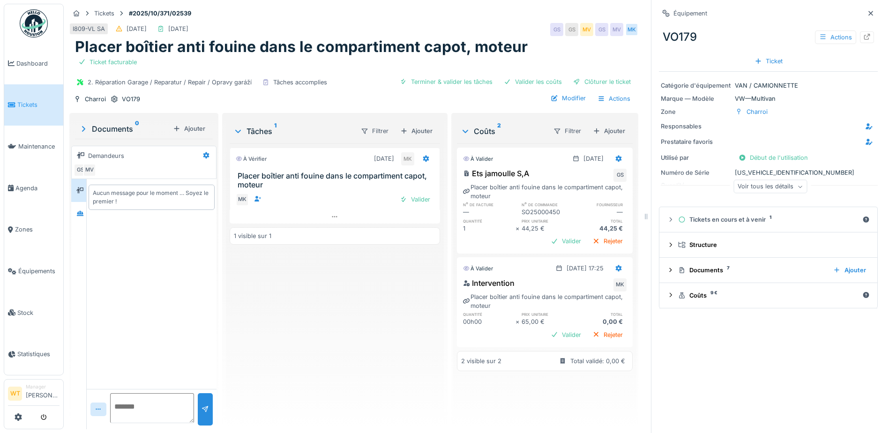
click at [749, 186] on div "Voir tous les détails" at bounding box center [770, 187] width 74 height 14
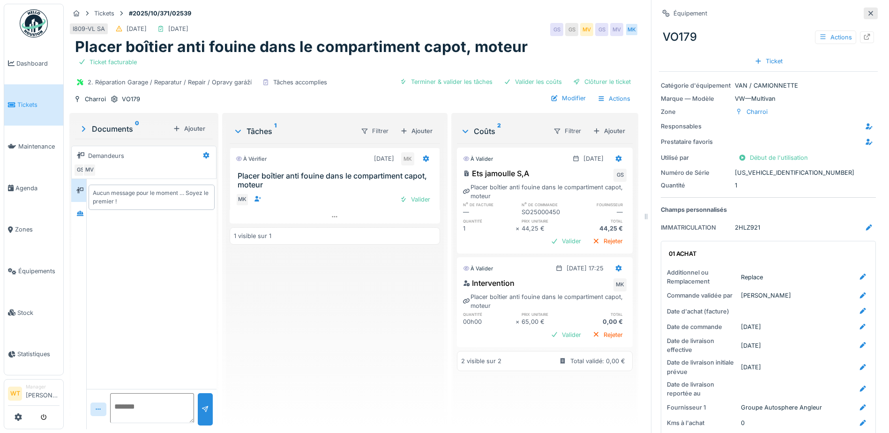
click at [864, 13] on div at bounding box center [871, 13] width 14 height 12
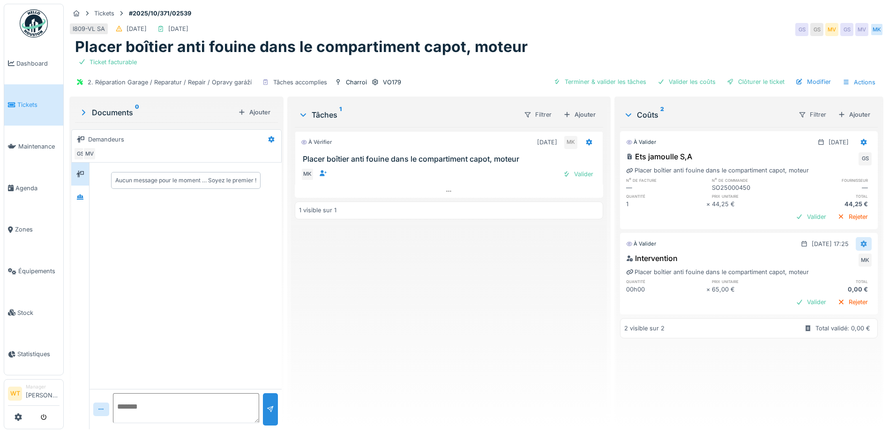
click at [856, 247] on div at bounding box center [864, 244] width 16 height 14
click at [829, 269] on div "Modifier" at bounding box center [817, 265] width 45 height 14
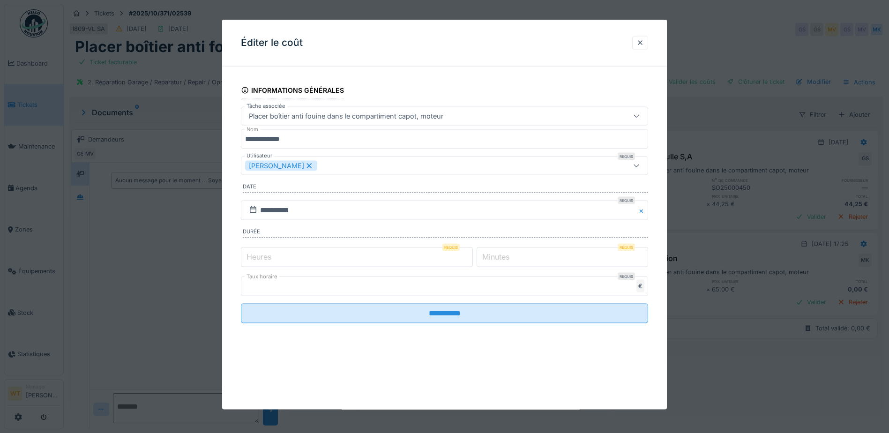
click at [279, 257] on input "*" at bounding box center [357, 257] width 232 height 20
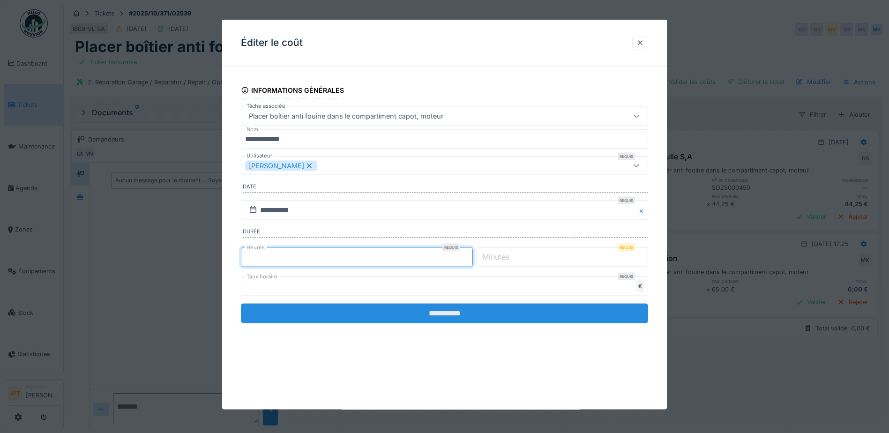
type input "*"
click at [476, 314] on input "**********" at bounding box center [444, 313] width 407 height 20
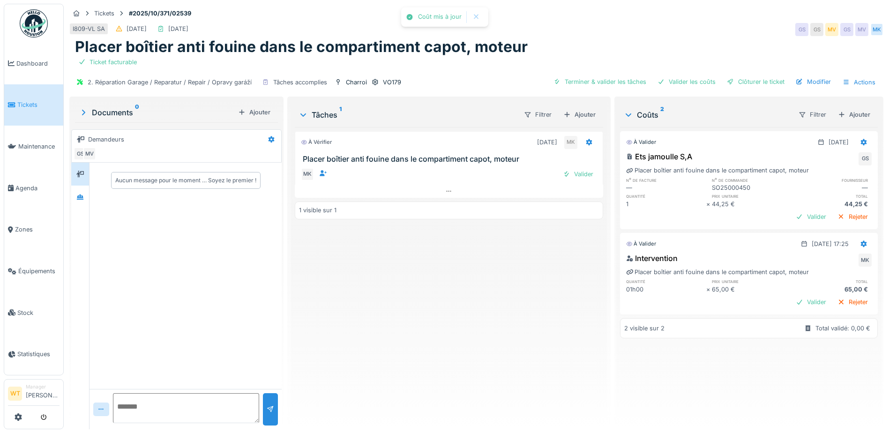
click at [618, 88] on div "Terminer & valider les tâches Valider les coûts Clôturer le ticket Modifier Act…" at bounding box center [715, 82] width 330 height 14
click at [618, 83] on div "Terminer & valider les tâches" at bounding box center [600, 81] width 100 height 13
drag, startPoint x: 675, startPoint y: 83, endPoint x: 741, endPoint y: 80, distance: 66.1
click at [676, 83] on div "Valider les coûts" at bounding box center [687, 81] width 66 height 13
click at [742, 80] on div "Clôturer le ticket" at bounding box center [755, 81] width 65 height 13
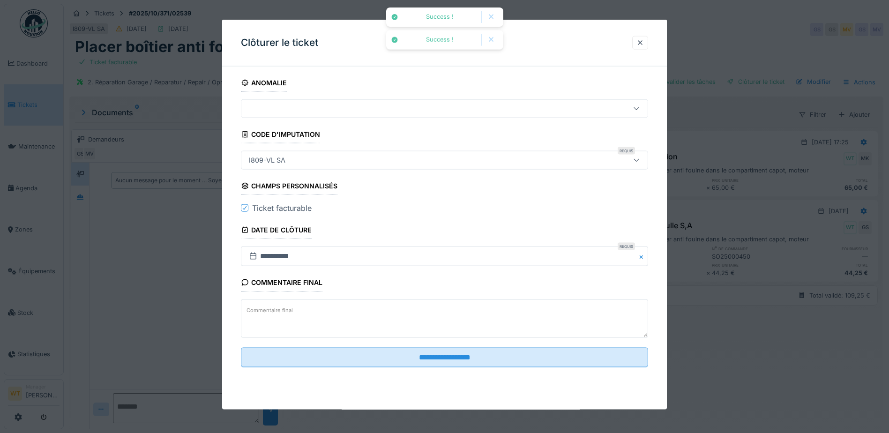
drag, startPoint x: 349, startPoint y: 357, endPoint x: 338, endPoint y: 329, distance: 30.6
click at [349, 357] on input "**********" at bounding box center [444, 357] width 407 height 20
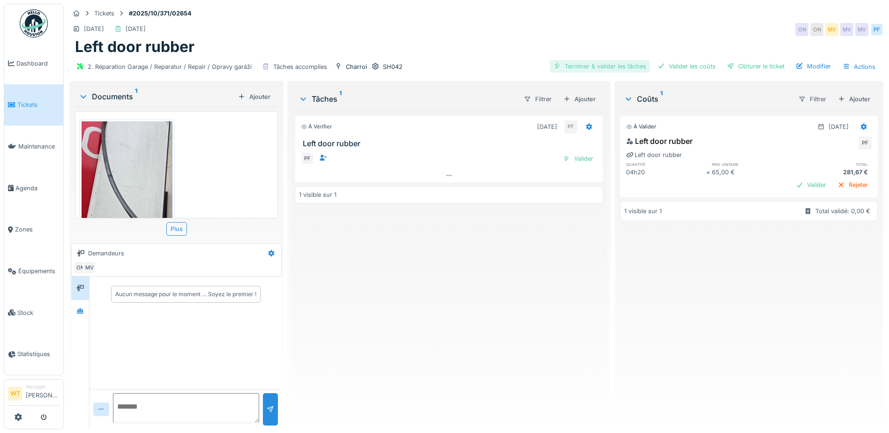
click at [595, 60] on div "Terminer & valider les tâches" at bounding box center [600, 66] width 100 height 13
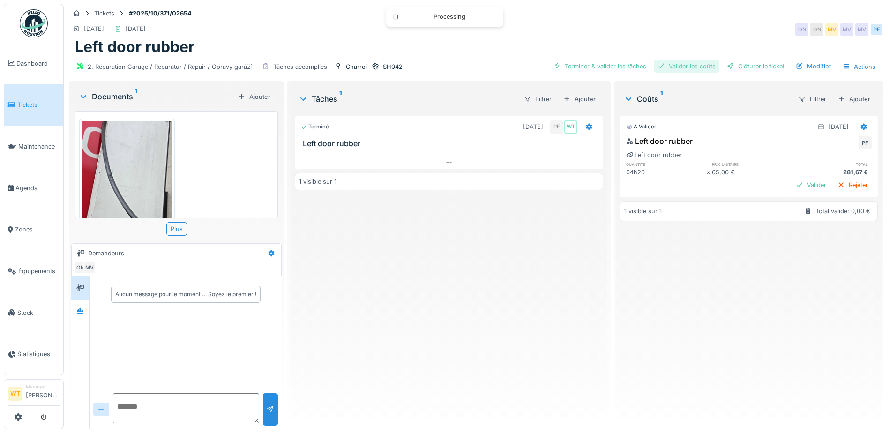
click at [702, 66] on div "Valider les coûts" at bounding box center [687, 66] width 66 height 13
click at [739, 66] on div "Clôturer le ticket" at bounding box center [755, 66] width 65 height 13
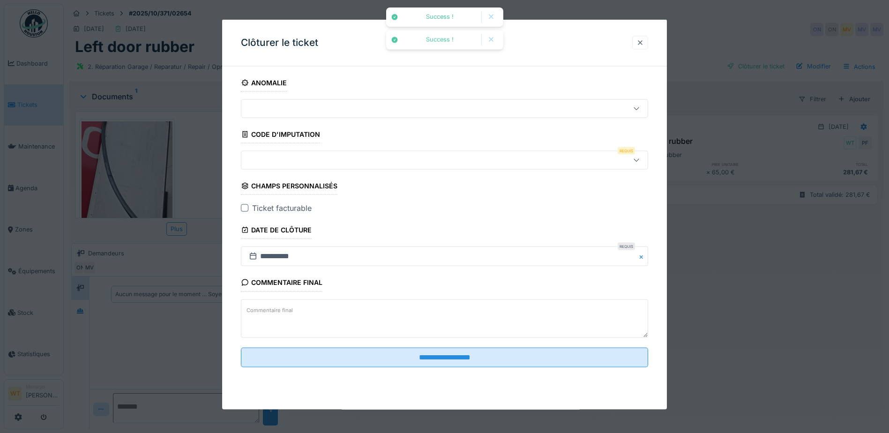
click at [641, 41] on div at bounding box center [639, 42] width 7 height 9
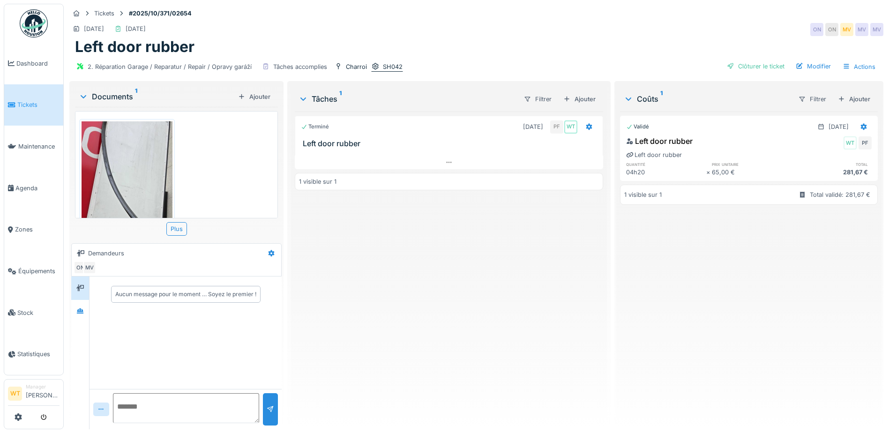
click at [389, 68] on div "SH042" at bounding box center [393, 66] width 20 height 9
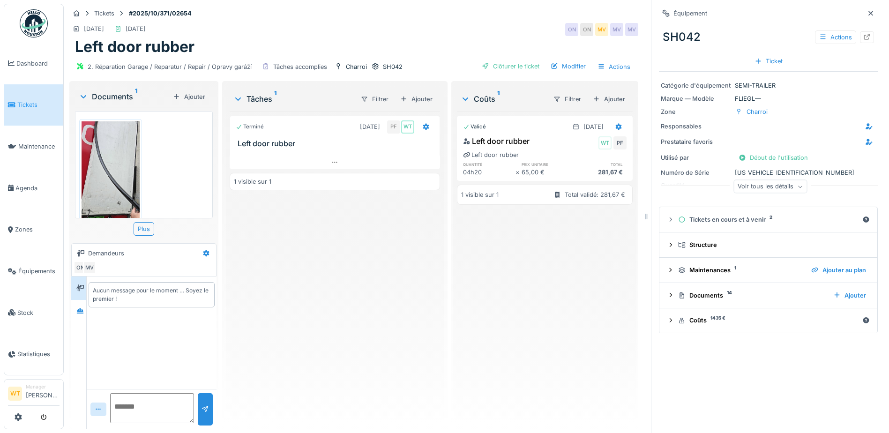
click at [748, 193] on div "Voir tous les détails" at bounding box center [770, 187] width 74 height 14
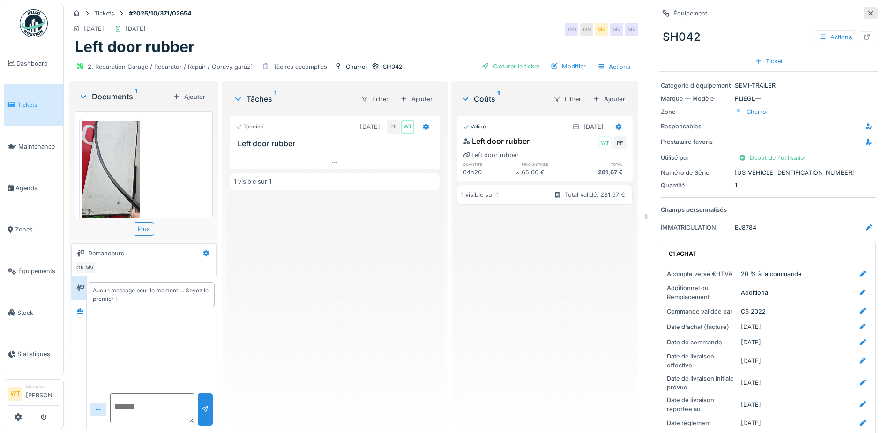
click at [867, 15] on icon at bounding box center [870, 13] width 7 height 6
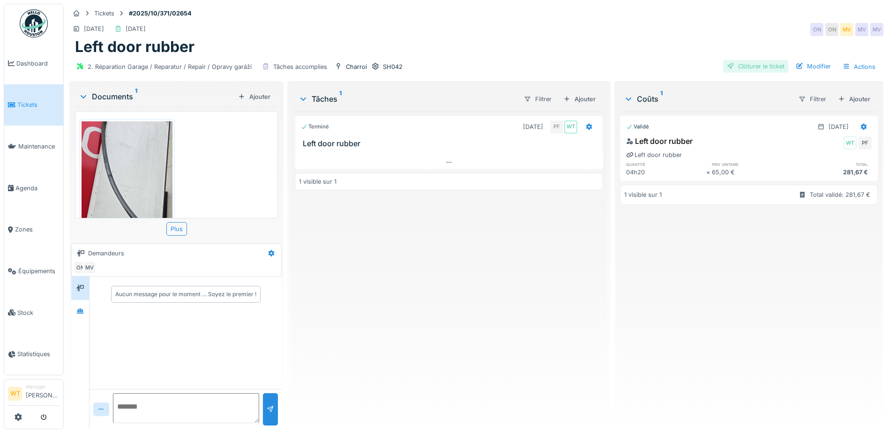
click at [731, 69] on div "Clôturer le ticket" at bounding box center [755, 66] width 65 height 13
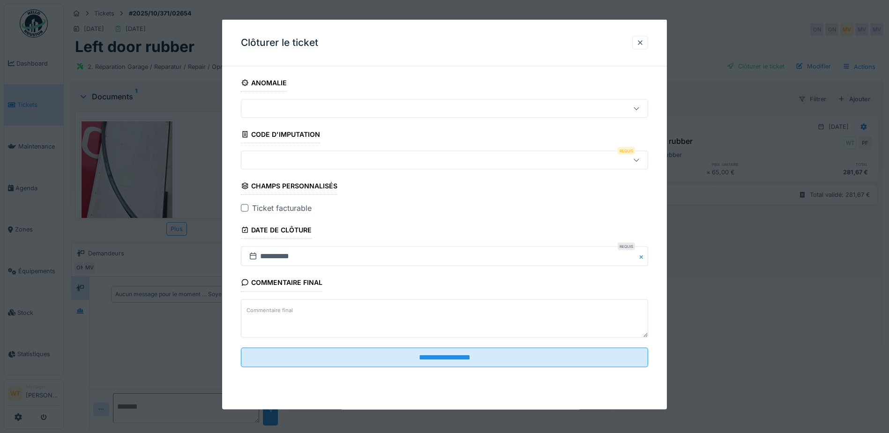
click at [298, 159] on div at bounding box center [420, 160] width 351 height 10
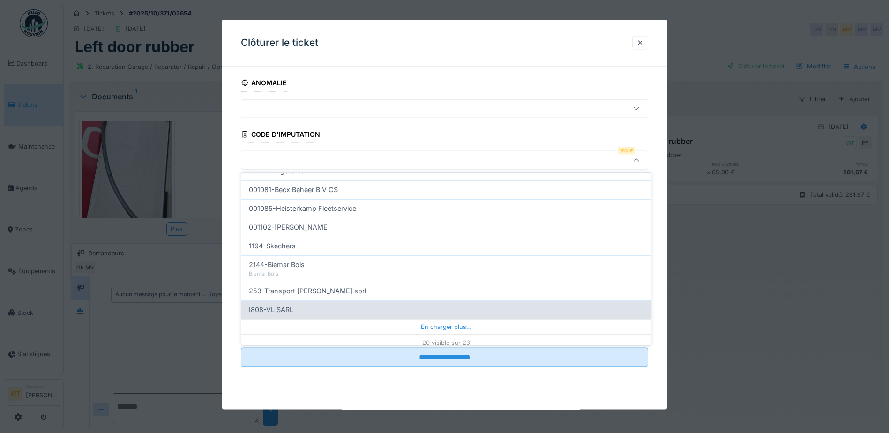
scroll to position [299, 0]
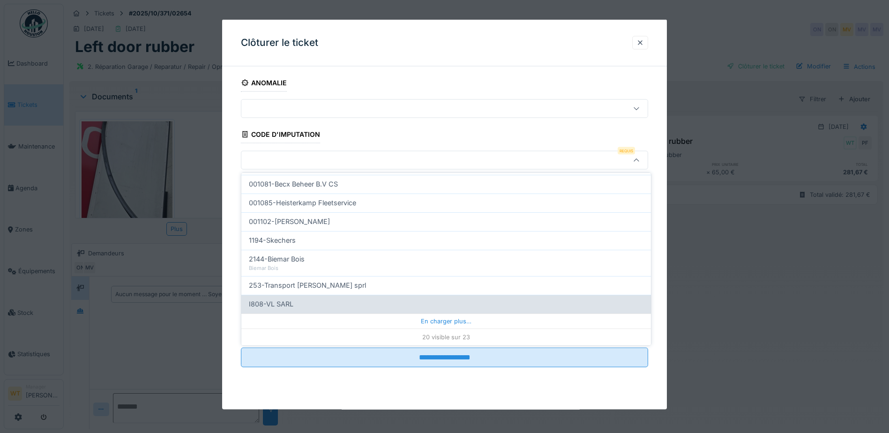
drag, startPoint x: 312, startPoint y: 305, endPoint x: 295, endPoint y: 286, distance: 24.9
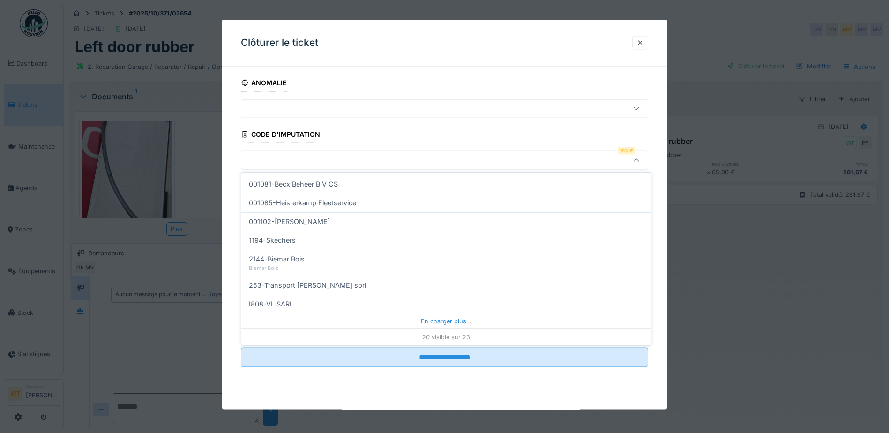
click at [312, 304] on div "I808-VL SARL" at bounding box center [446, 304] width 395 height 10
type input "***"
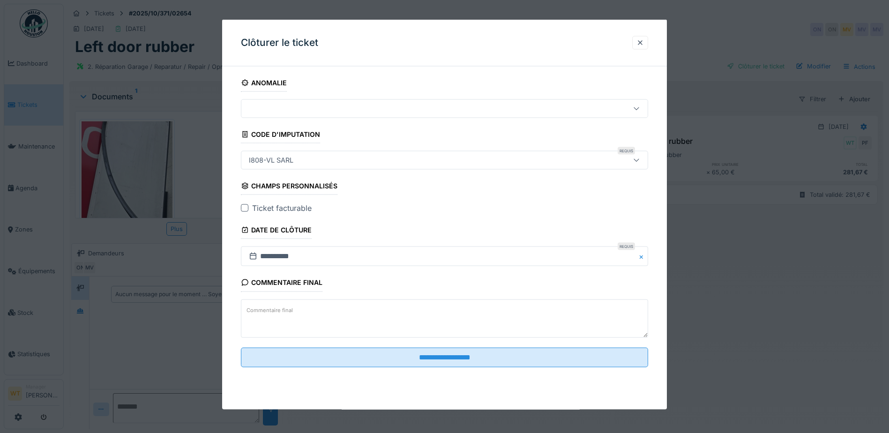
click at [246, 207] on div at bounding box center [244, 207] width 7 height 7
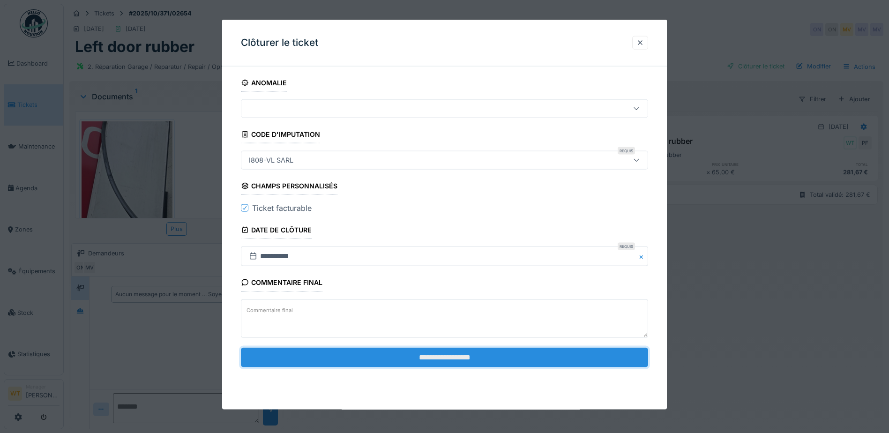
click at [442, 357] on input "**********" at bounding box center [444, 357] width 407 height 20
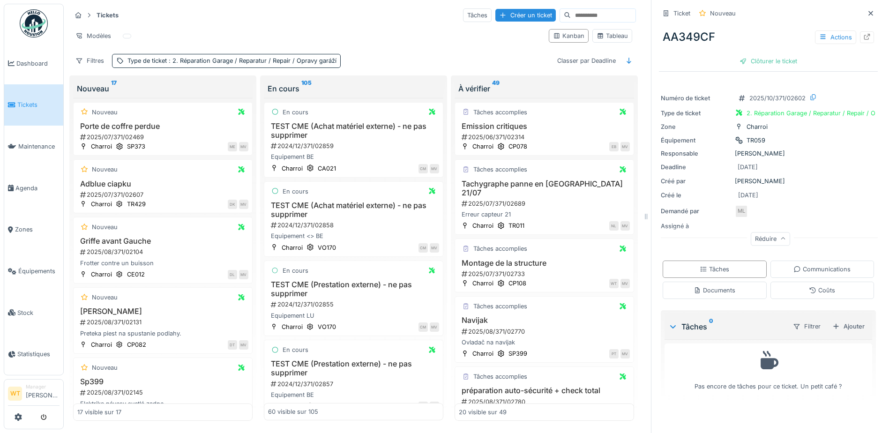
scroll to position [3994, 0]
